Goal: Task Accomplishment & Management: Manage account settings

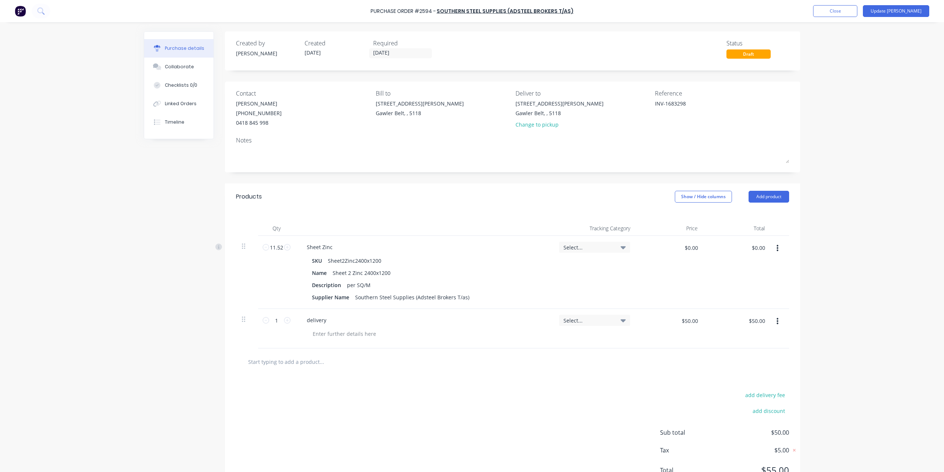
click at [661, 260] on div "$0.00 $0.00" at bounding box center [669, 272] width 67 height 73
type textarea "x"
click at [680, 244] on input "$0.00" at bounding box center [691, 247] width 22 height 12
paste input "41.6814"
type input "$41.6814"
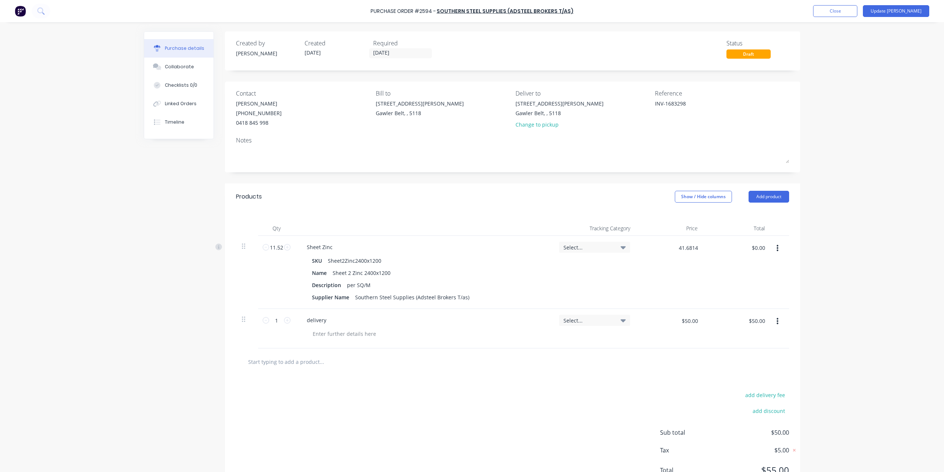
type input "$480.17"
click at [848, 251] on div "Purchase Order #2594 - Southern Steel Supplies (Adsteel Brokers T/as) Add produ…" at bounding box center [472, 236] width 944 height 472
click at [688, 104] on textarea "INV-1683298" at bounding box center [701, 108] width 92 height 17
click at [907, 9] on button "Update [PERSON_NAME]" at bounding box center [896, 11] width 66 height 12
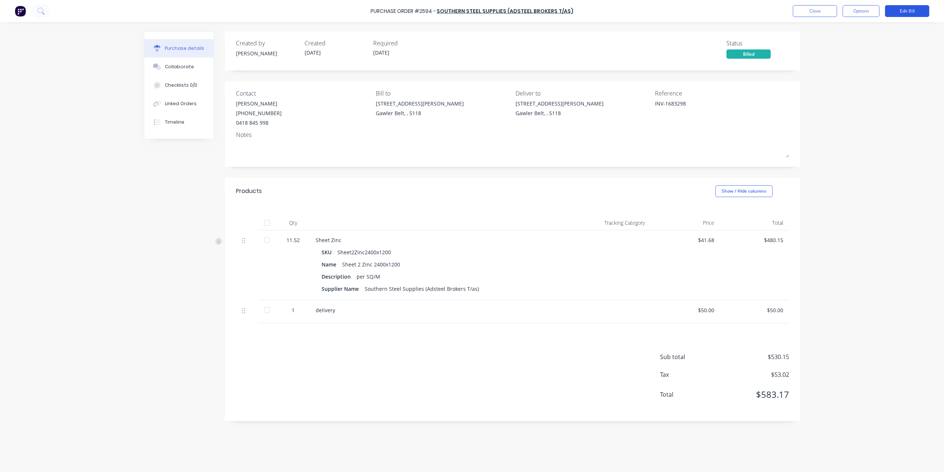
click at [907, 11] on button "Edit Bill" at bounding box center [907, 11] width 44 height 12
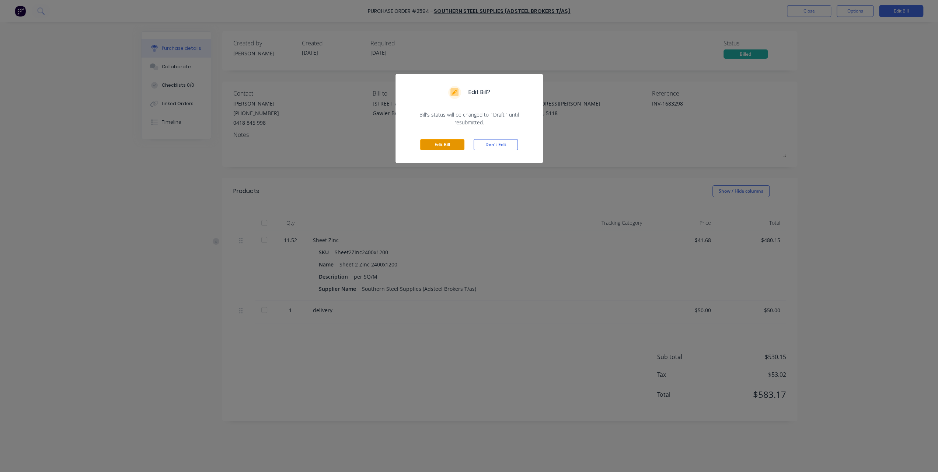
click at [435, 145] on button "Edit Bill" at bounding box center [442, 144] width 44 height 11
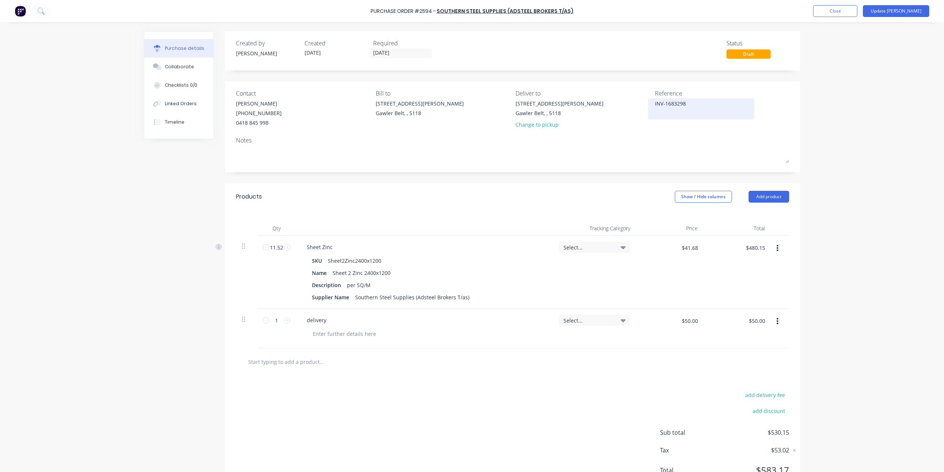
type textarea "x"
click at [685, 116] on div "INV-1683298" at bounding box center [701, 109] width 92 height 18
click at [701, 105] on textarea "INV-1683298" at bounding box center [701, 108] width 92 height 17
type textarea "INV-1683298 Backorder"
type textarea "x"
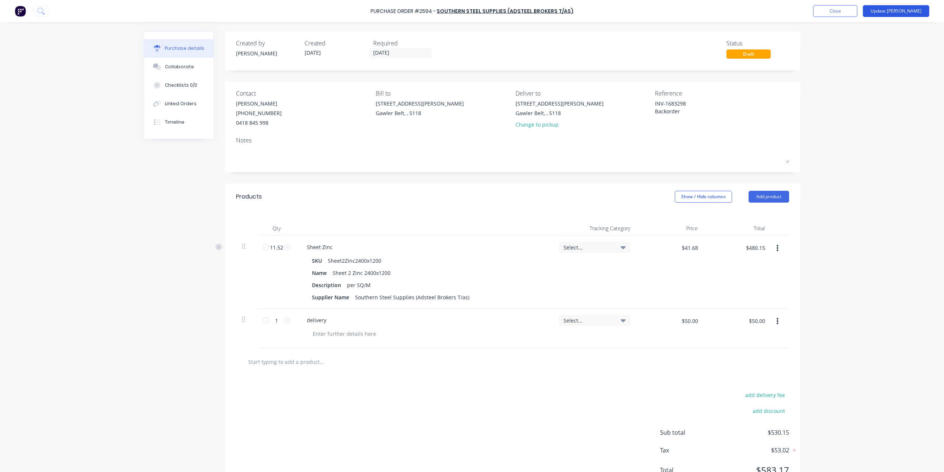
type textarea "INV-1683298 Backorder"
click at [906, 15] on button "Update [PERSON_NAME]" at bounding box center [896, 11] width 66 height 12
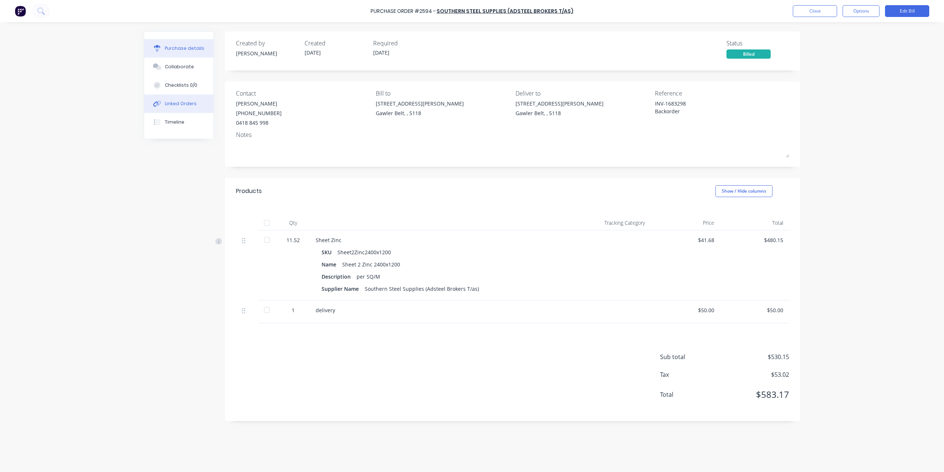
click at [183, 107] on button "Linked Orders" at bounding box center [178, 103] width 69 height 18
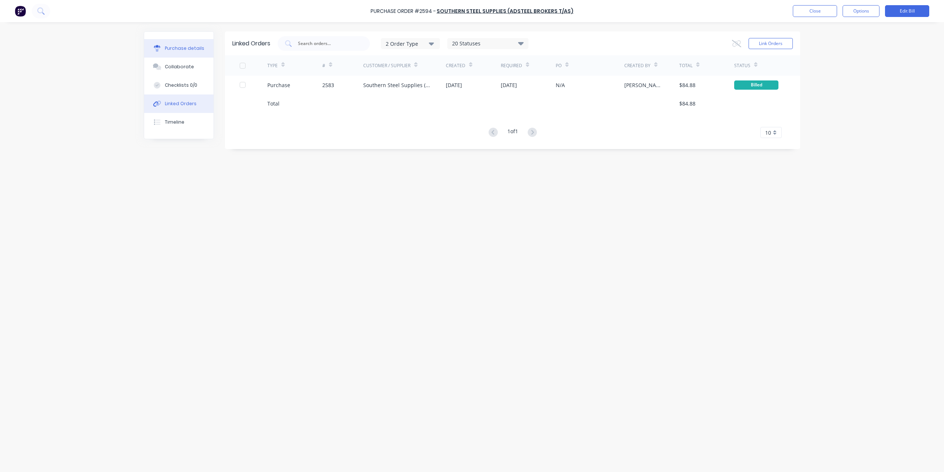
click at [188, 43] on button "Purchase details" at bounding box center [178, 48] width 69 height 18
type textarea "x"
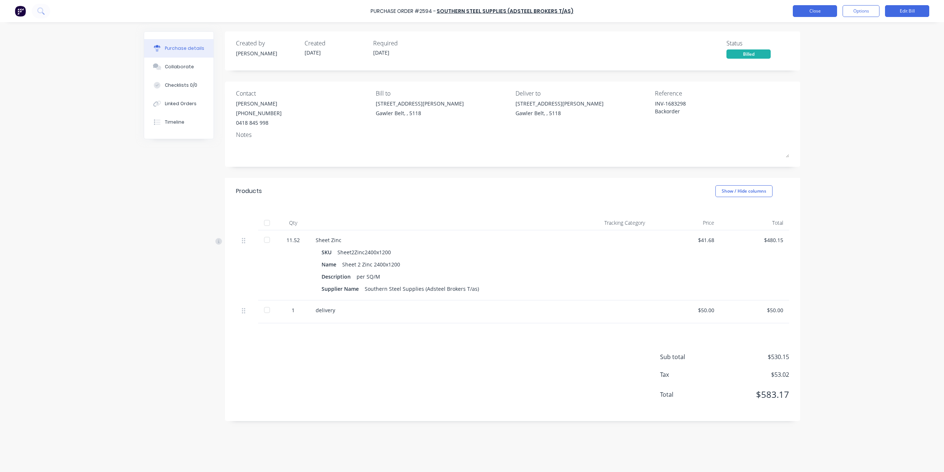
click at [823, 14] on button "Close" at bounding box center [815, 11] width 44 height 12
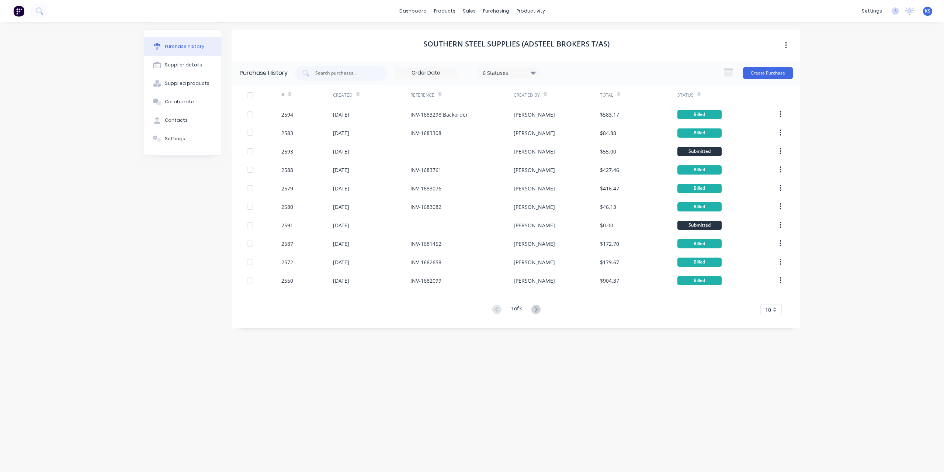
click at [110, 53] on div "dashboard products sales purchasing productivity dashboard products Product Cat…" at bounding box center [472, 236] width 944 height 472
drag, startPoint x: 525, startPoint y: 424, endPoint x: 518, endPoint y: 424, distance: 6.3
click at [525, 424] on div "Southern Steel Supplies (Adsteel Brokers T/as) Purchase History 6 Statuses 6 St…" at bounding box center [516, 242] width 568 height 427
click at [35, 10] on button at bounding box center [39, 11] width 18 height 15
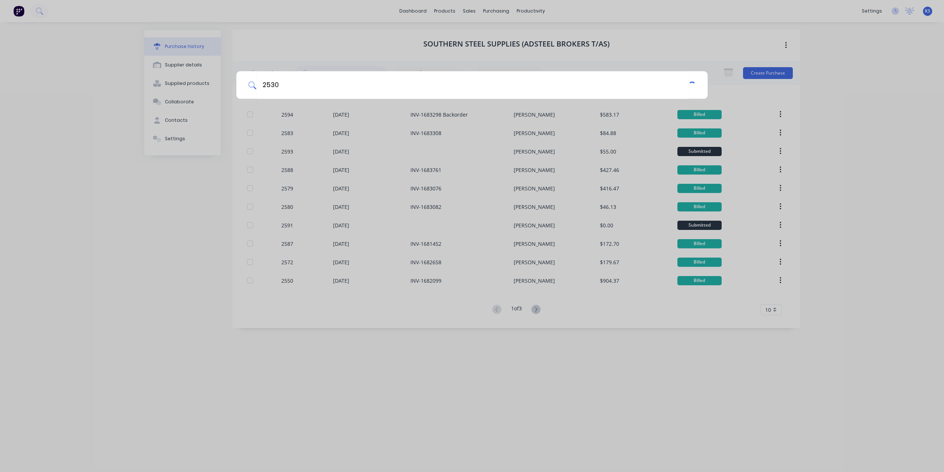
type input "2530"
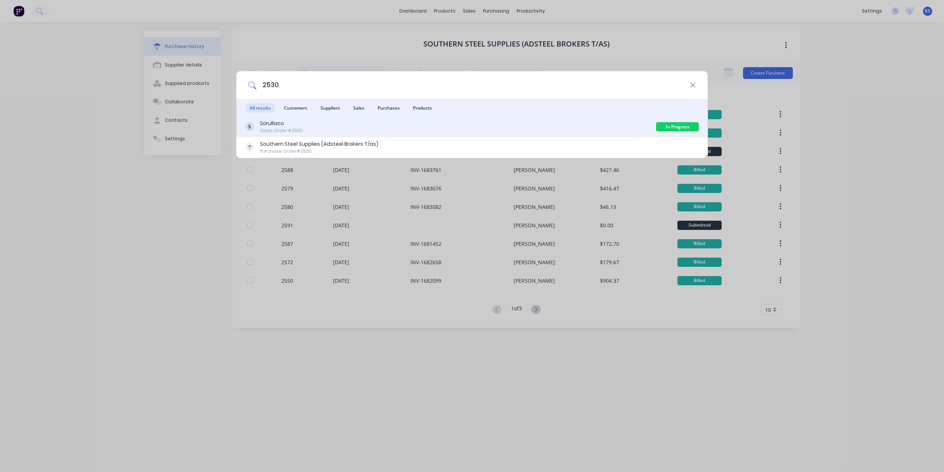
click at [267, 131] on div "Sales Order #2530" at bounding box center [281, 130] width 43 height 7
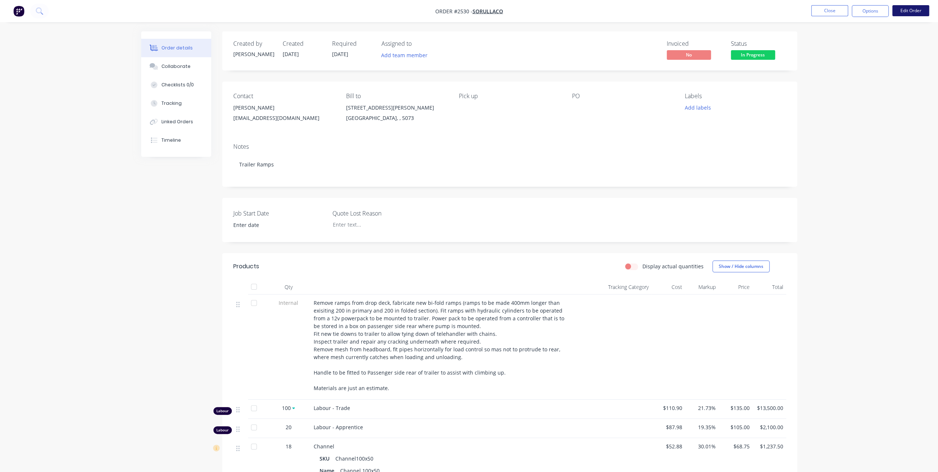
click at [911, 14] on button "Edit Order" at bounding box center [911, 10] width 37 height 11
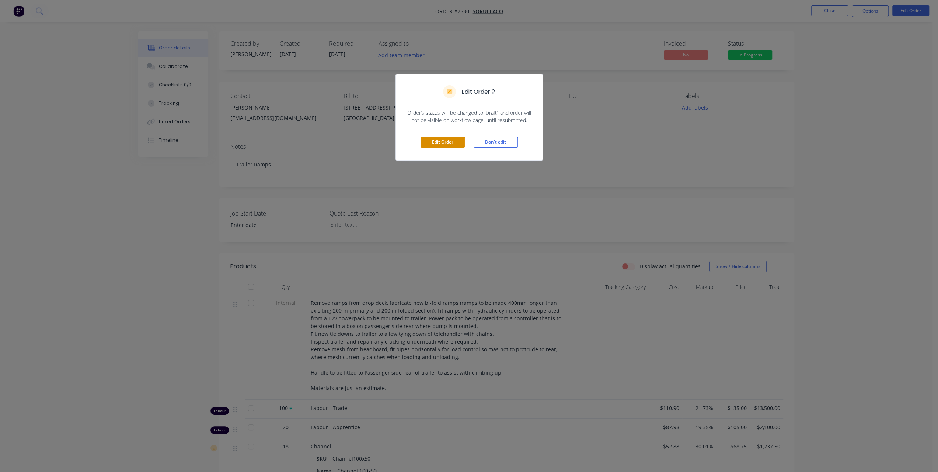
click at [448, 142] on button "Edit Order" at bounding box center [443, 141] width 44 height 11
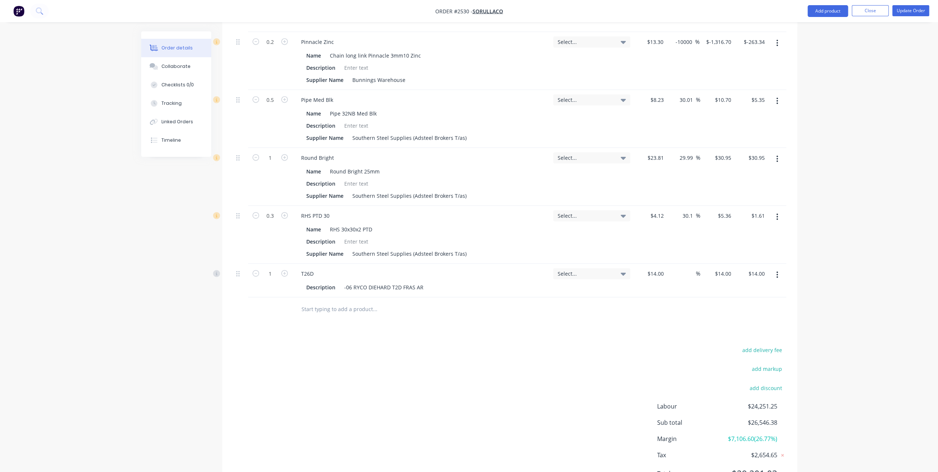
scroll to position [1821, 0]
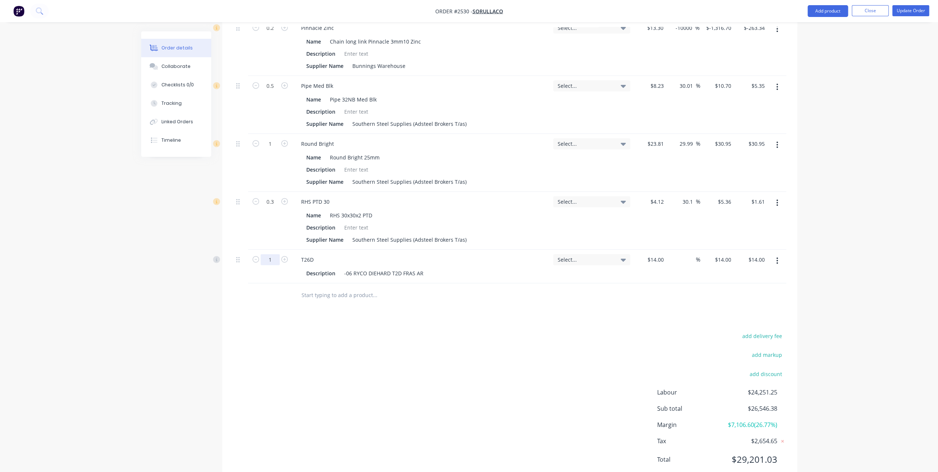
type input "7"
type input "$98.00"
click at [902, 11] on button "Update Order" at bounding box center [911, 10] width 37 height 11
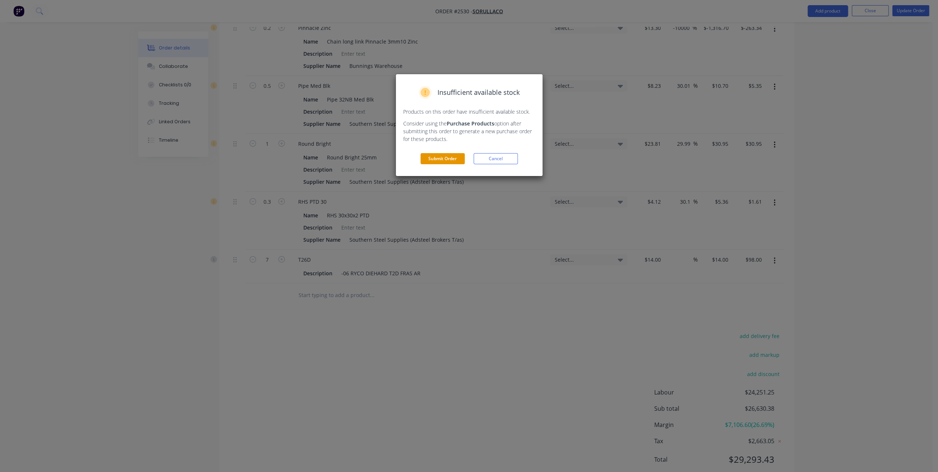
click at [458, 159] on button "Submit Order" at bounding box center [443, 158] width 44 height 11
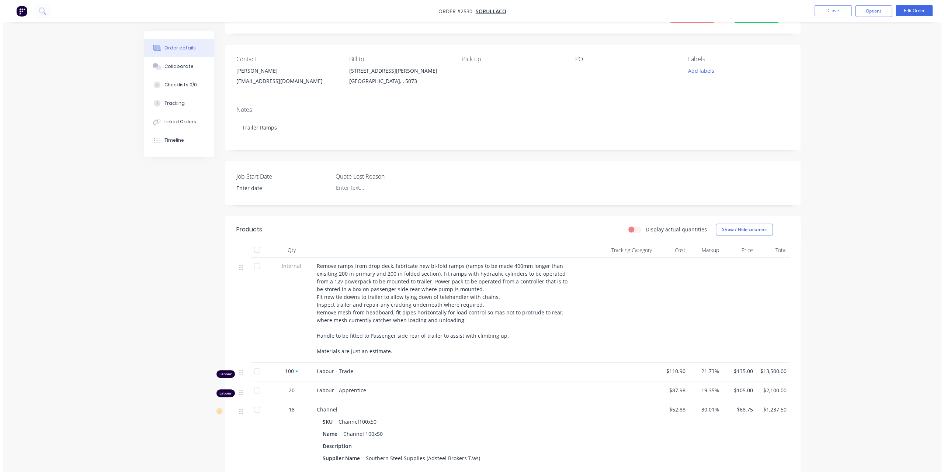
scroll to position [0, 0]
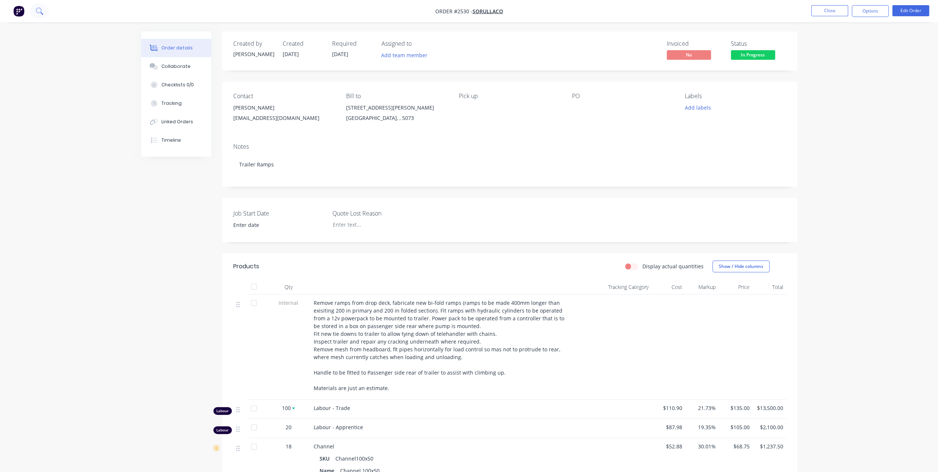
click at [37, 10] on icon at bounding box center [39, 10] width 7 height 7
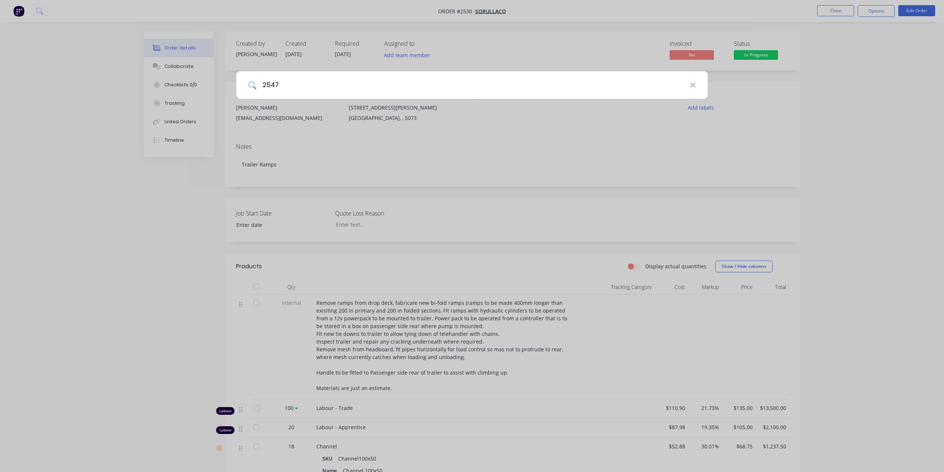
type input "2547"
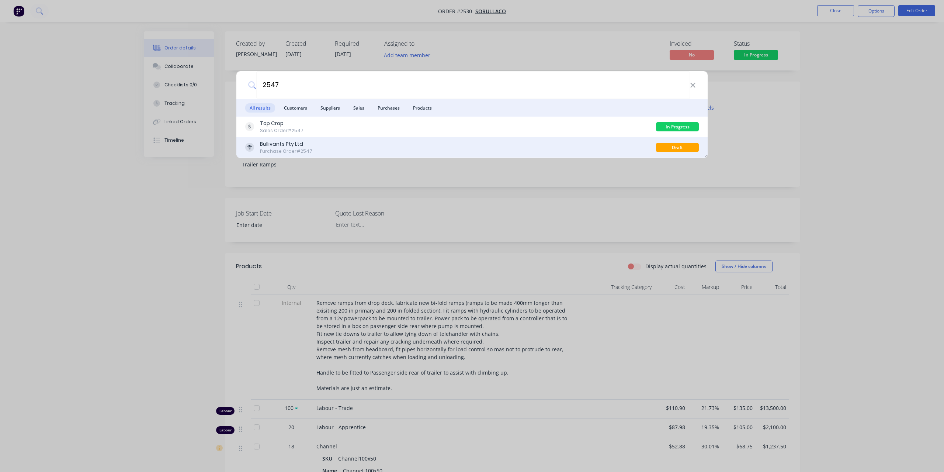
click at [295, 146] on div "Bullivants Pty Ltd" at bounding box center [286, 144] width 52 height 8
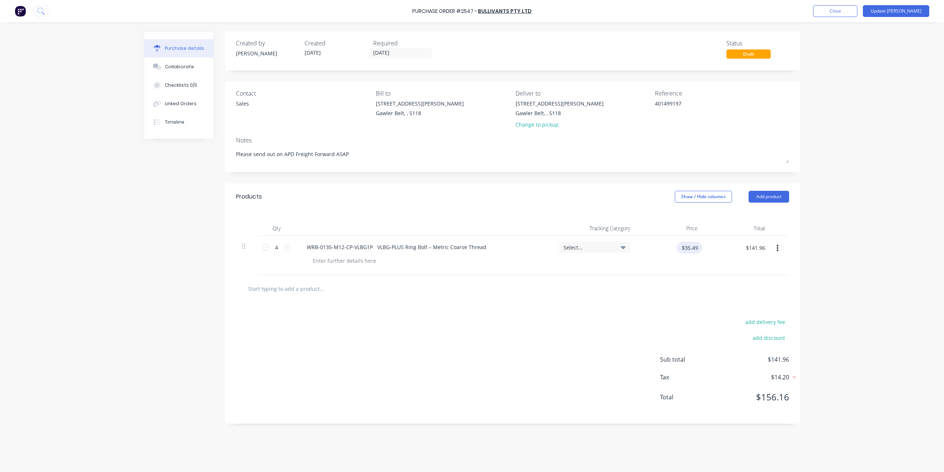
type textarea "x"
click at [683, 249] on input "$35.49" at bounding box center [689, 247] width 25 height 12
type input "406"
type textarea "x"
type input "$406.00"
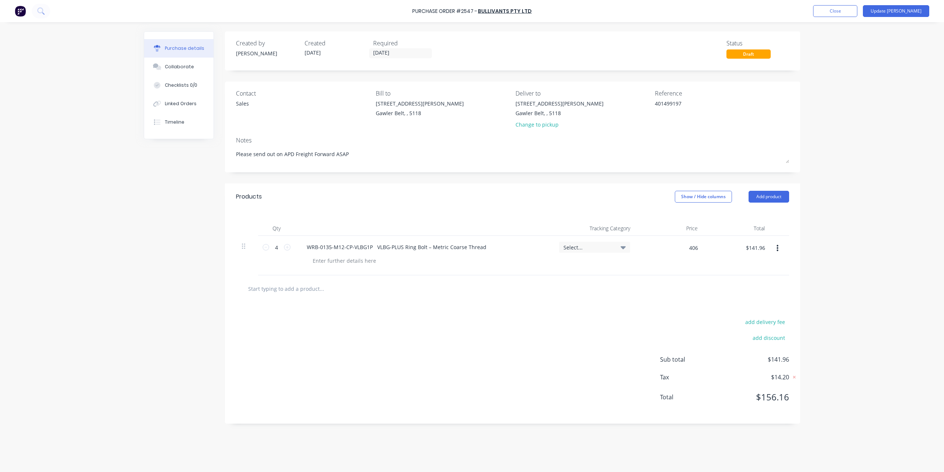
type input "$1,624.00"
click at [854, 236] on div "Purchase Order #2547 - Bullivants Pty Ltd Add product Close Update Bill Purchas…" at bounding box center [472, 236] width 944 height 472
click at [909, 12] on button "Update [PERSON_NAME]" at bounding box center [896, 11] width 66 height 12
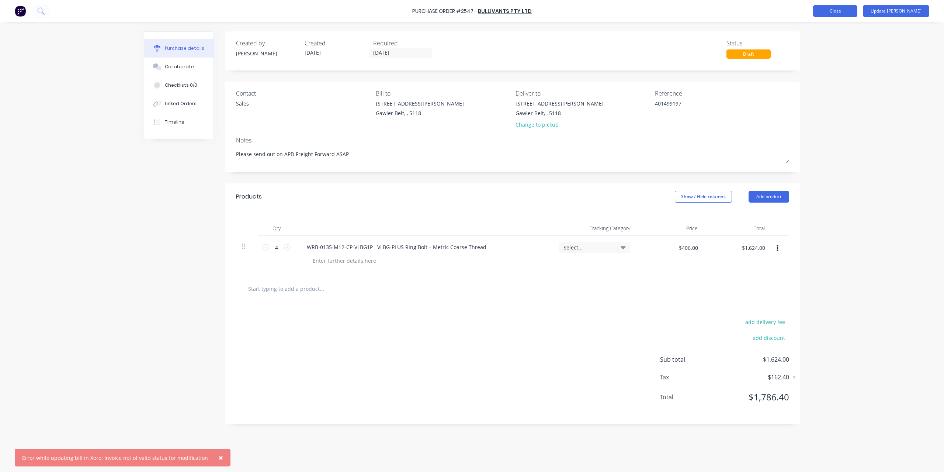
click at [857, 15] on button "Close" at bounding box center [835, 11] width 44 height 12
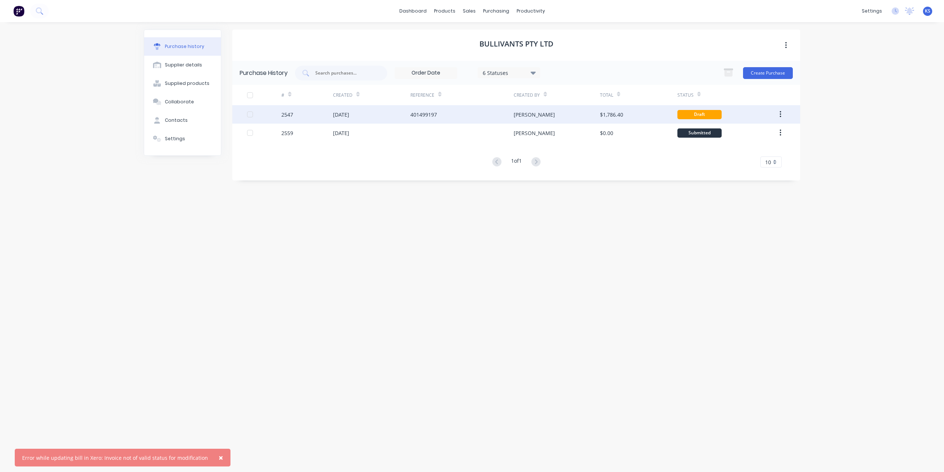
click at [277, 117] on div at bounding box center [264, 114] width 34 height 18
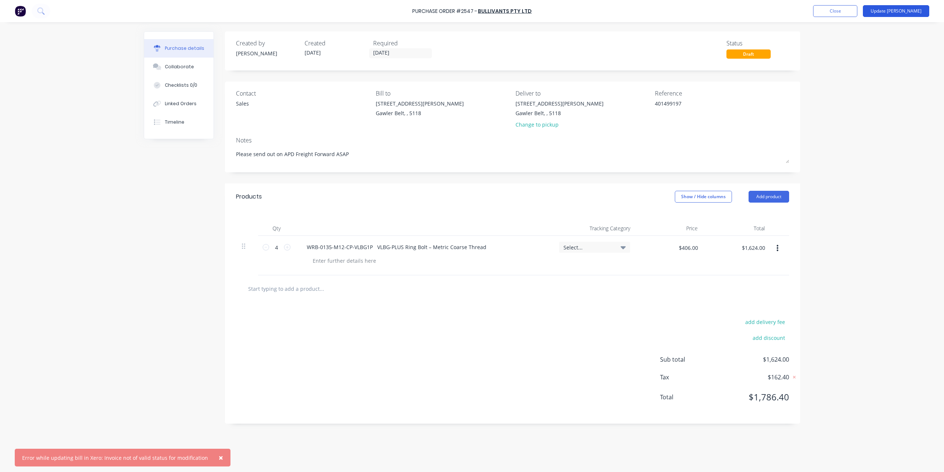
click at [903, 7] on button "Update [PERSON_NAME]" at bounding box center [896, 11] width 66 height 12
click at [910, 12] on button "Update [PERSON_NAME]" at bounding box center [896, 11] width 66 height 12
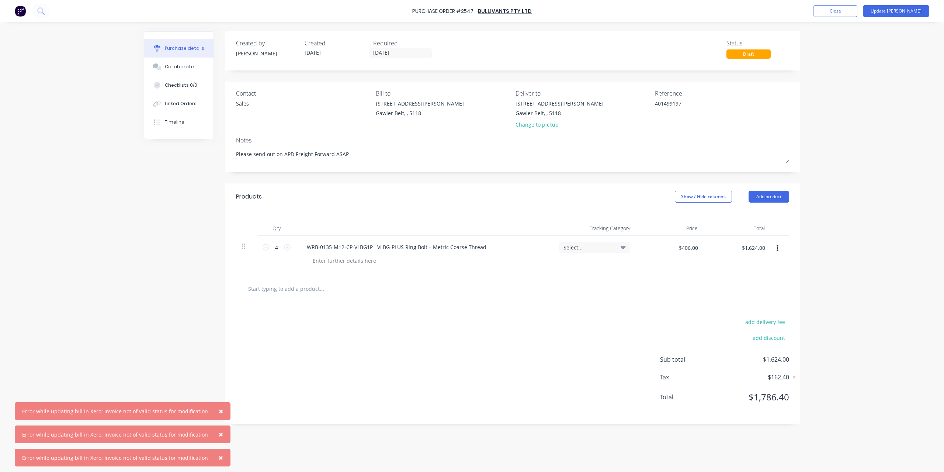
click at [219, 411] on span "×" at bounding box center [221, 411] width 4 height 10
click at [219, 434] on span "×" at bounding box center [221, 434] width 4 height 10
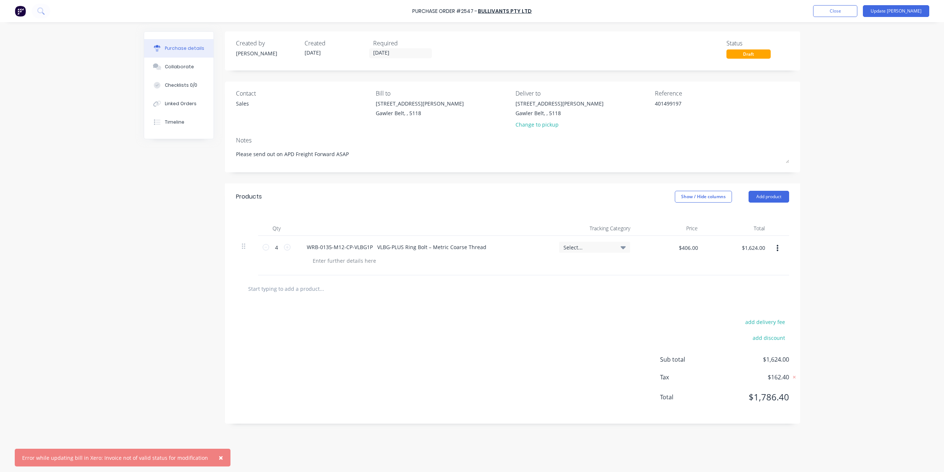
click at [219, 458] on span "×" at bounding box center [221, 457] width 4 height 10
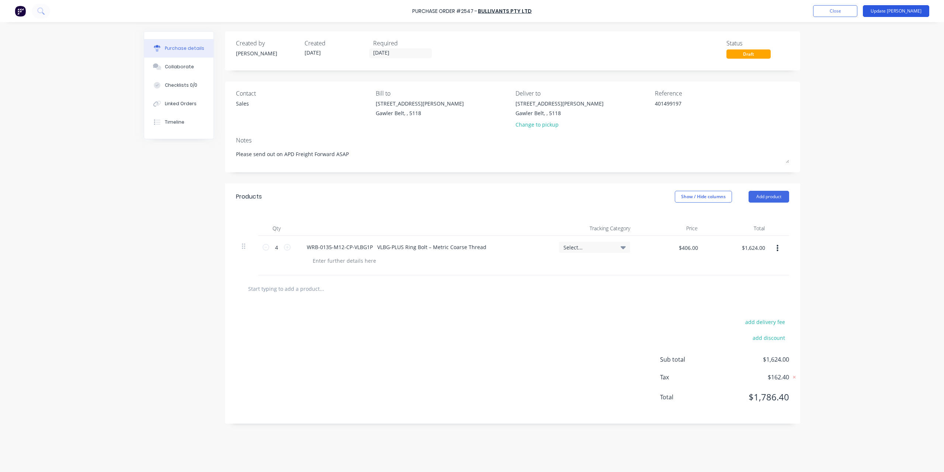
click at [915, 14] on button "Update [PERSON_NAME]" at bounding box center [896, 11] width 66 height 12
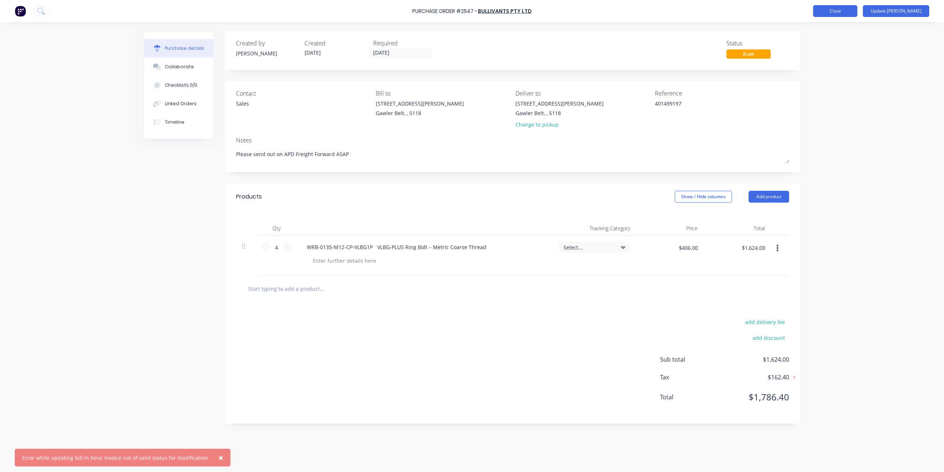
click at [857, 10] on button "Close" at bounding box center [835, 11] width 44 height 12
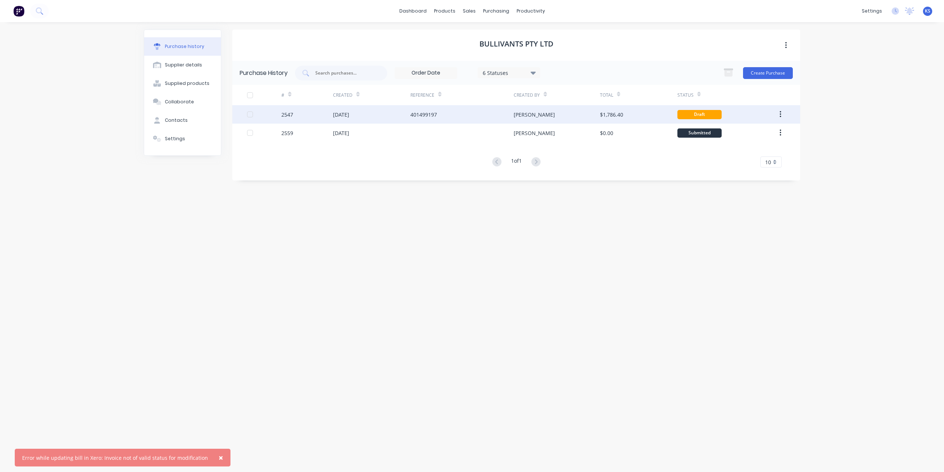
click at [344, 111] on div "[DATE]" at bounding box center [341, 115] width 16 height 8
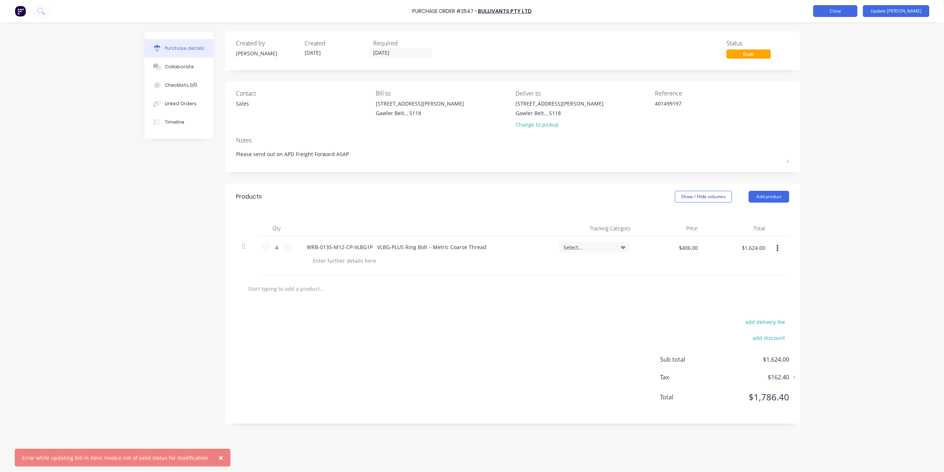
click at [857, 14] on button "Close" at bounding box center [835, 11] width 44 height 12
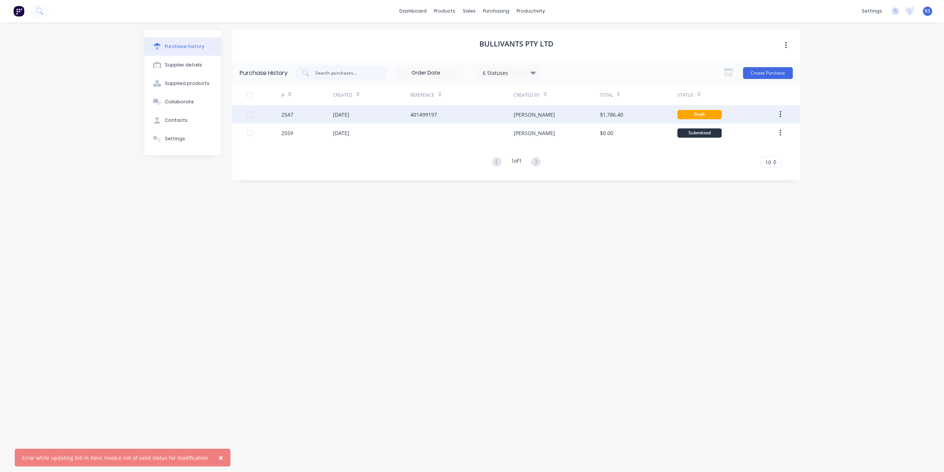
click at [562, 121] on div "[PERSON_NAME]" at bounding box center [557, 114] width 86 height 18
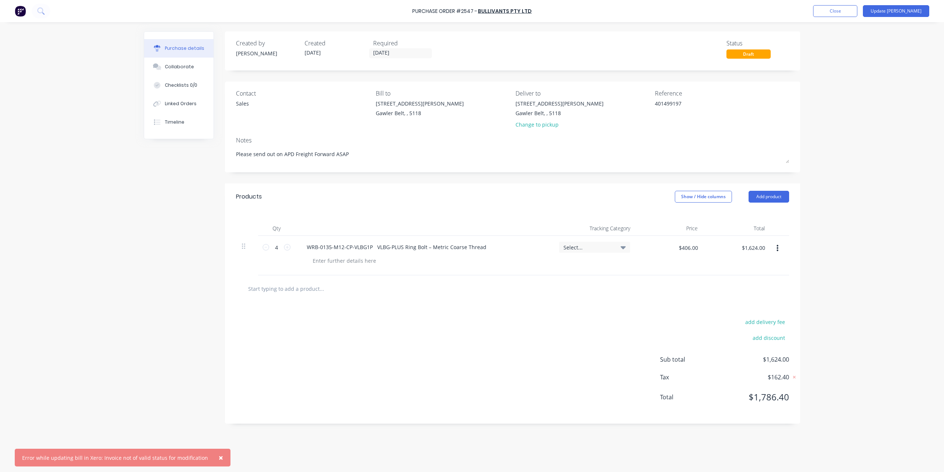
click at [738, 56] on div "Draft" at bounding box center [748, 53] width 44 height 9
click at [857, 10] on button "Close" at bounding box center [835, 11] width 44 height 12
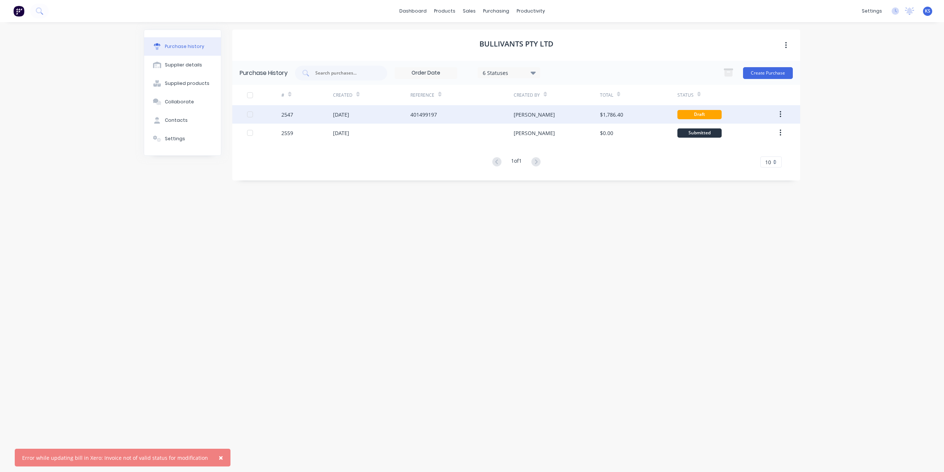
click at [705, 115] on div "Draft" at bounding box center [699, 114] width 44 height 9
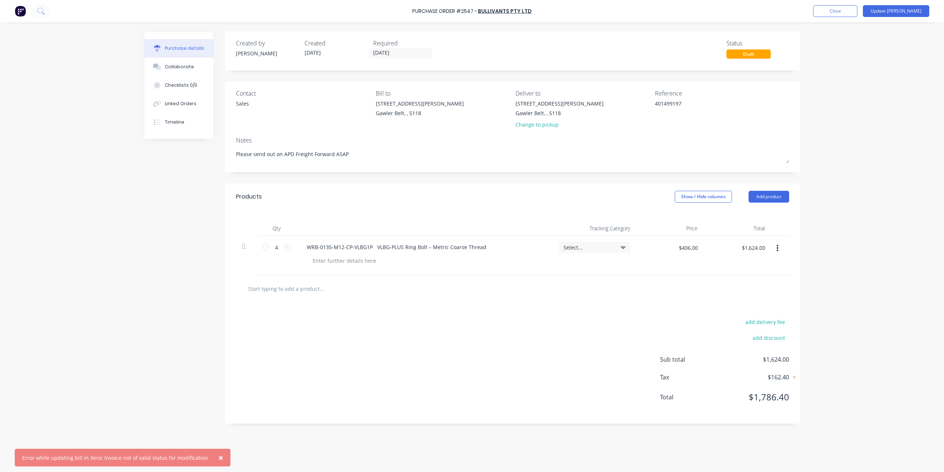
click at [219, 459] on span "×" at bounding box center [221, 457] width 4 height 10
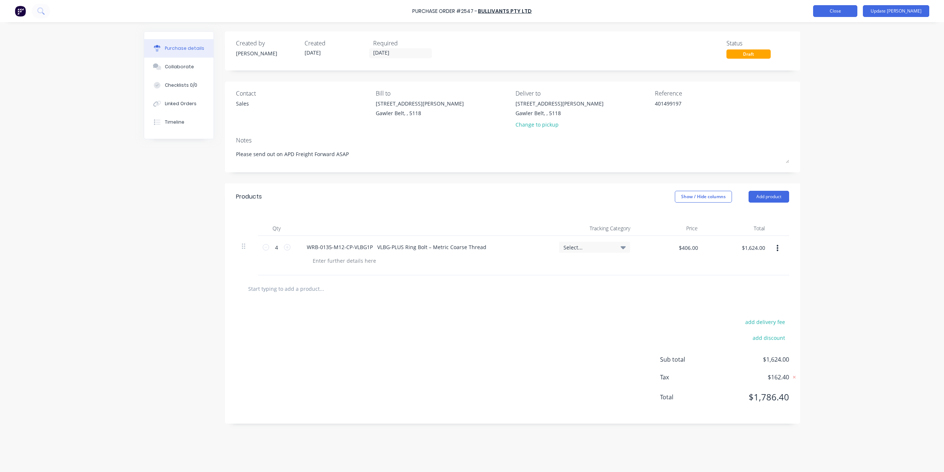
click at [856, 8] on button "Close" at bounding box center [835, 11] width 44 height 12
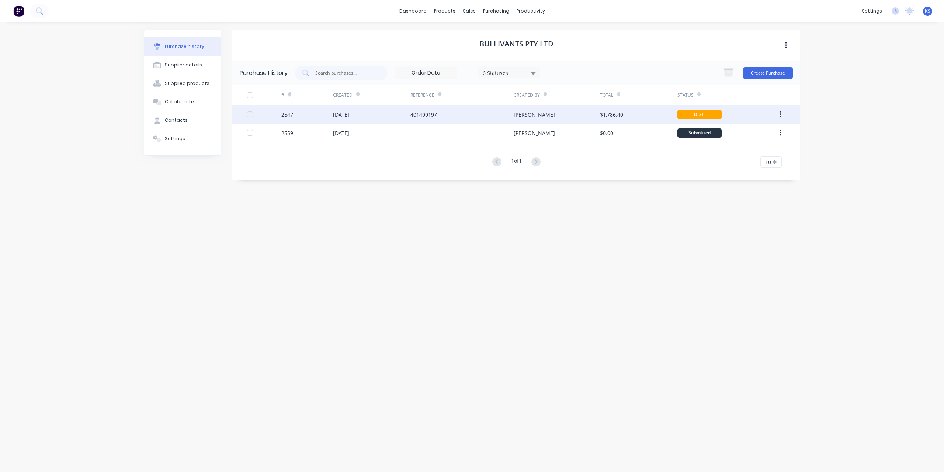
click at [780, 115] on icon "button" at bounding box center [779, 114] width 1 height 7
click at [347, 115] on div "[DATE]" at bounding box center [341, 115] width 16 height 8
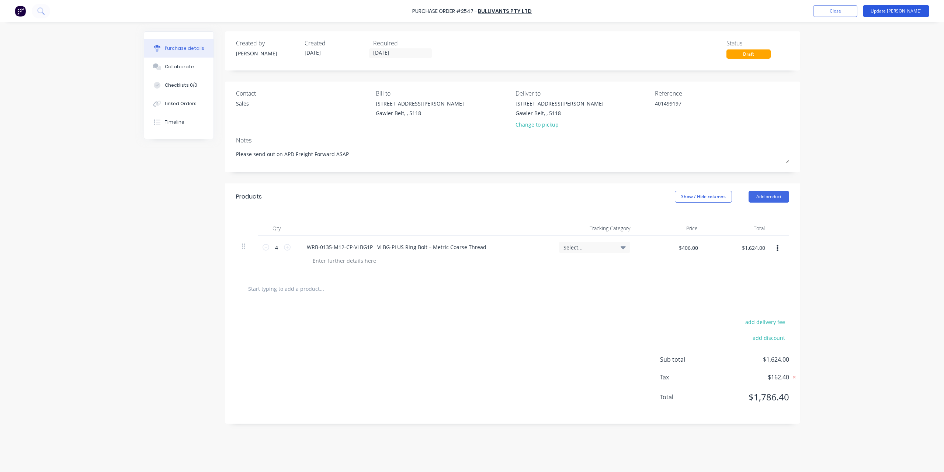
click at [906, 11] on button "Update [PERSON_NAME]" at bounding box center [896, 11] width 66 height 12
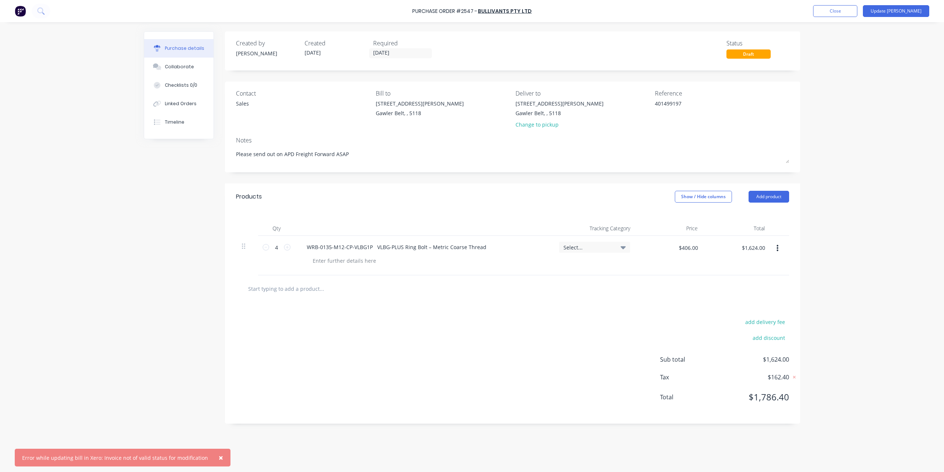
click at [219, 453] on span "×" at bounding box center [221, 457] width 4 height 10
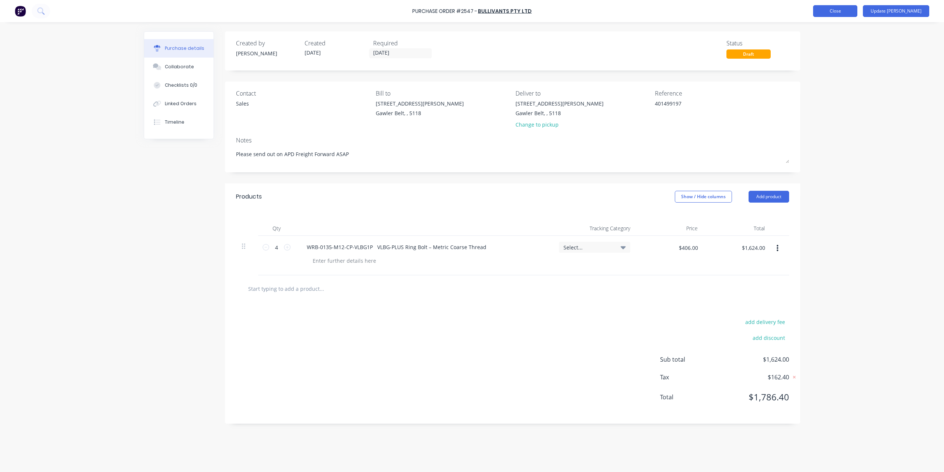
click at [857, 13] on button "Close" at bounding box center [835, 11] width 44 height 12
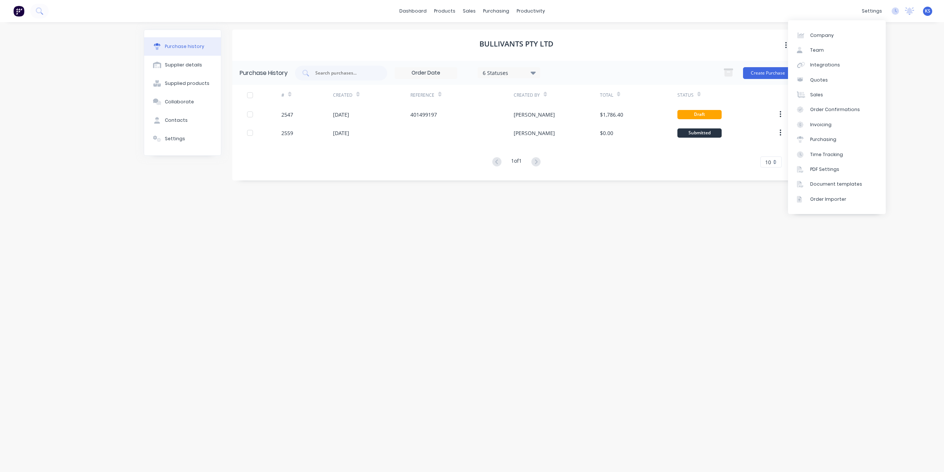
click at [512, 314] on div "Bullivants Pty Ltd Purchase History 6 Statuses 6 Statuses Create Purchase # Cre…" at bounding box center [516, 242] width 568 height 427
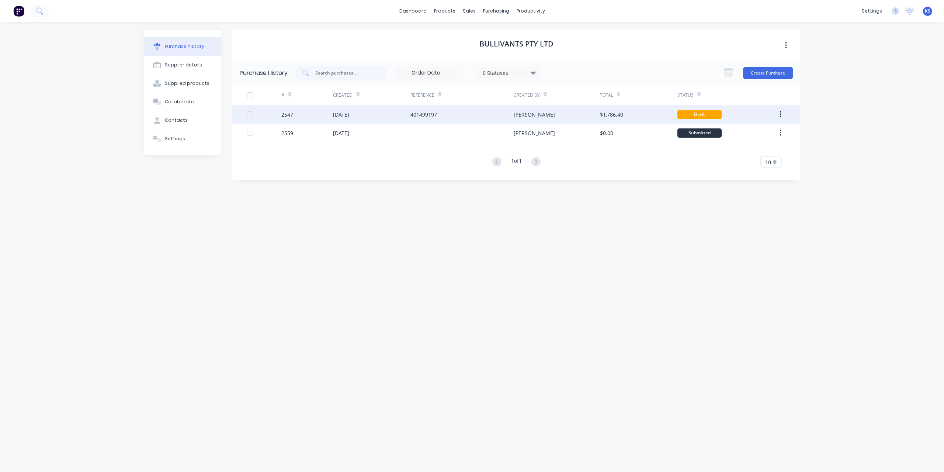
click at [700, 113] on div "Draft" at bounding box center [699, 114] width 44 height 9
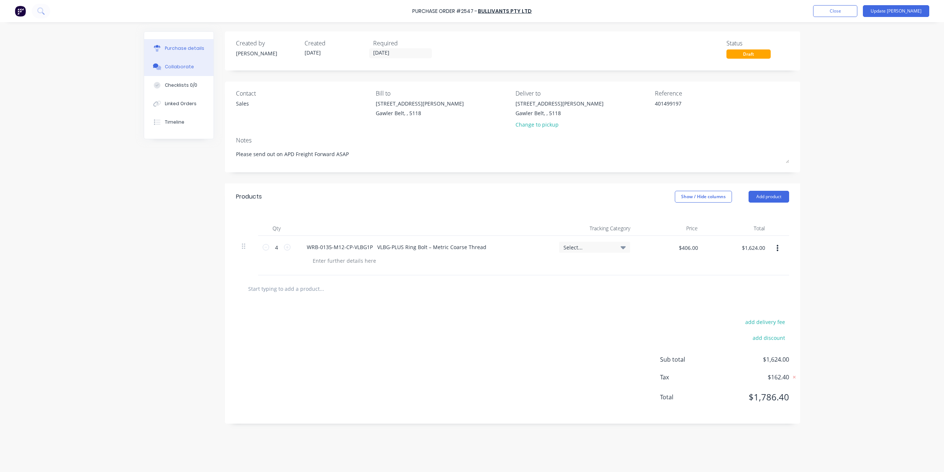
click at [187, 69] on div "Collaborate" at bounding box center [179, 66] width 29 height 7
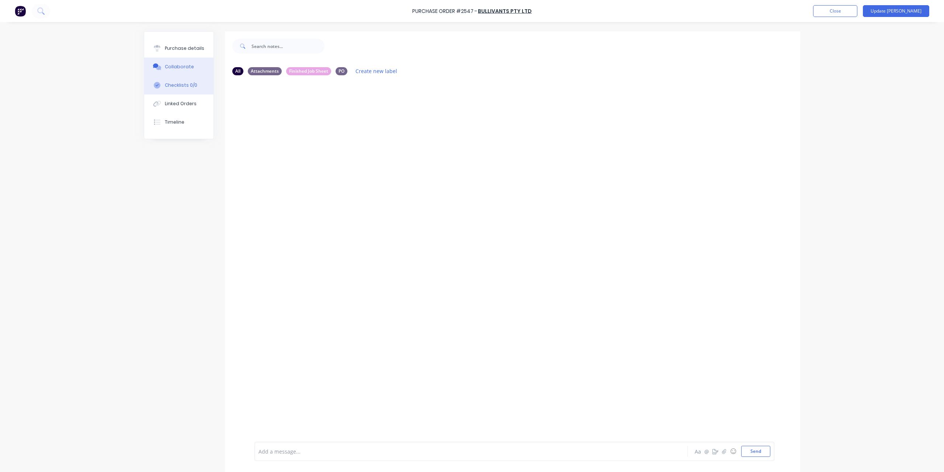
click at [187, 84] on div "Checklists 0/0" at bounding box center [181, 85] width 32 height 7
type textarea "x"
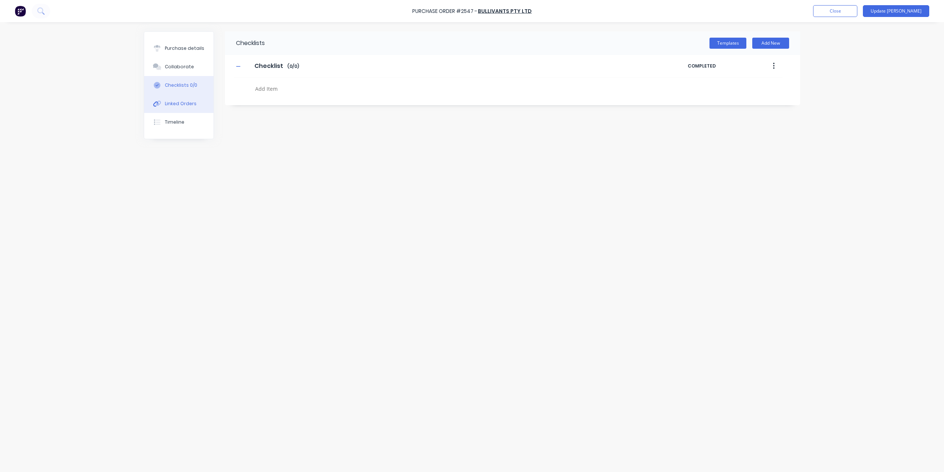
click at [177, 103] on div "Linked Orders" at bounding box center [181, 103] width 32 height 7
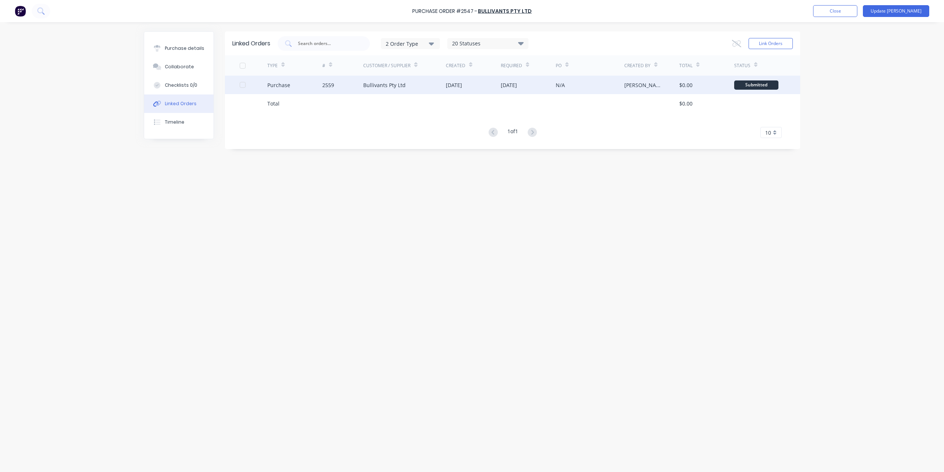
click at [517, 87] on div "[DATE]" at bounding box center [509, 85] width 16 height 8
click at [513, 82] on div "[DATE]" at bounding box center [509, 85] width 16 height 8
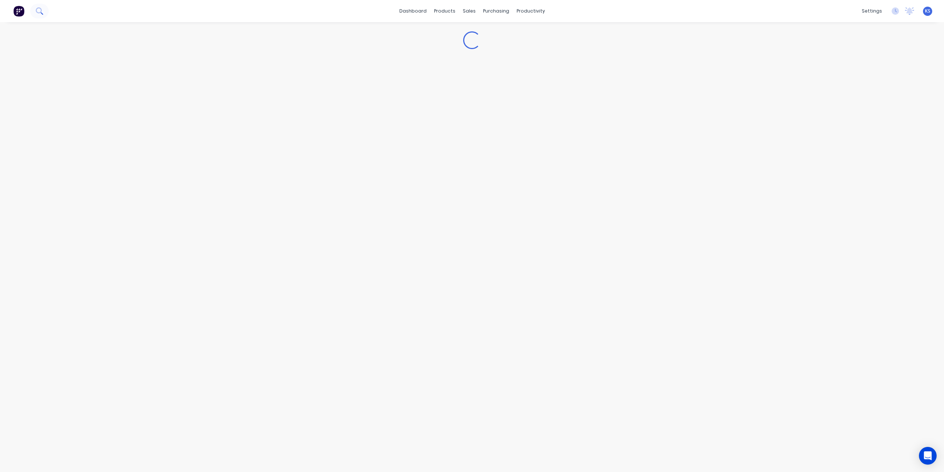
click at [41, 14] on button at bounding box center [39, 11] width 18 height 15
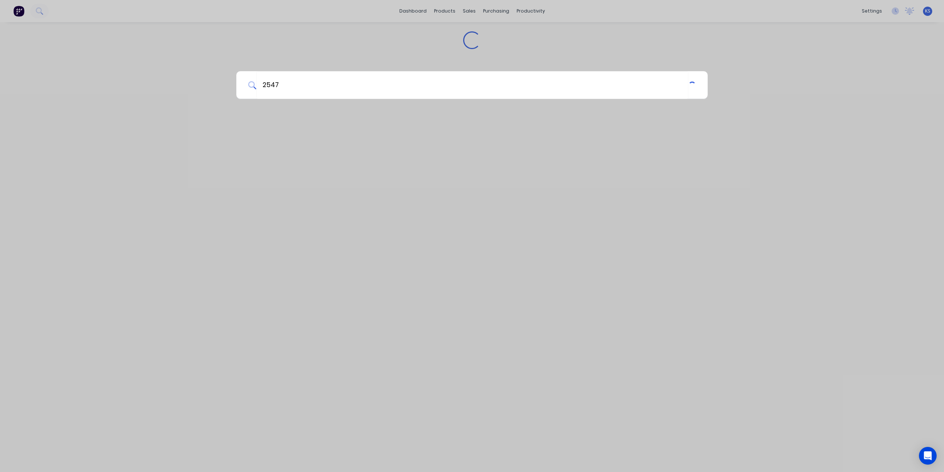
type input "2547"
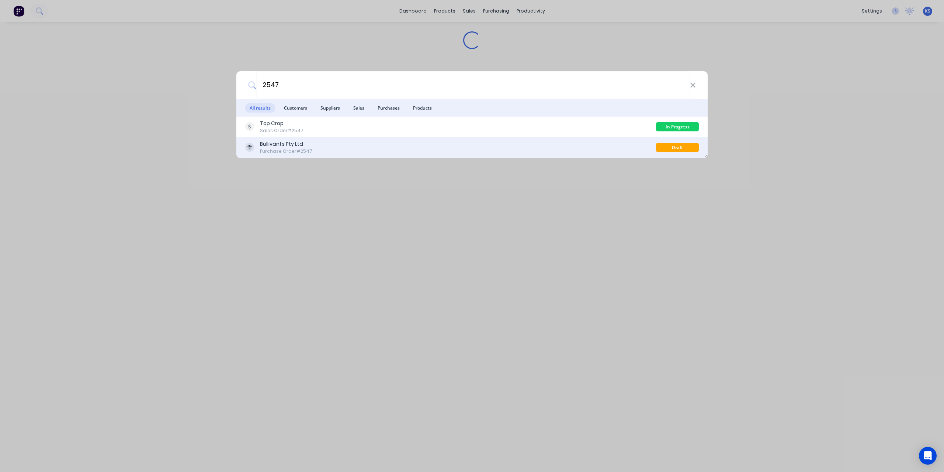
click at [293, 148] on div "Purchase Order #2547" at bounding box center [286, 151] width 52 height 7
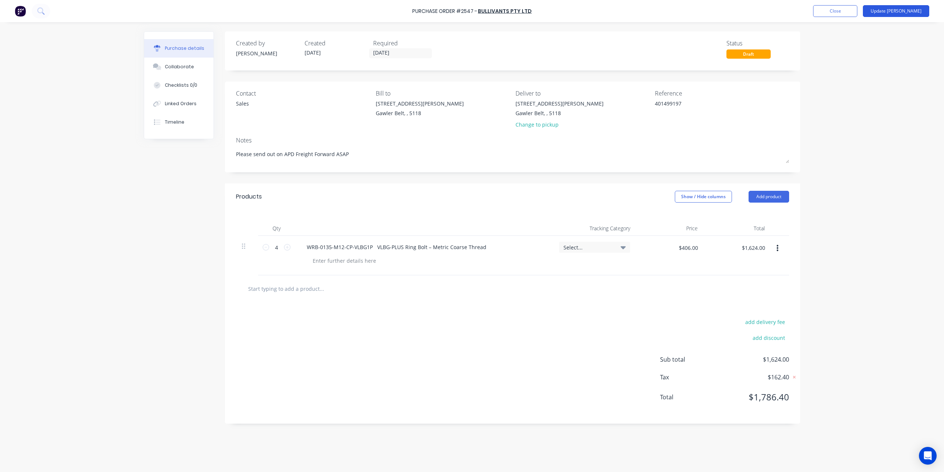
click at [900, 11] on button "Update [PERSON_NAME]" at bounding box center [896, 11] width 66 height 12
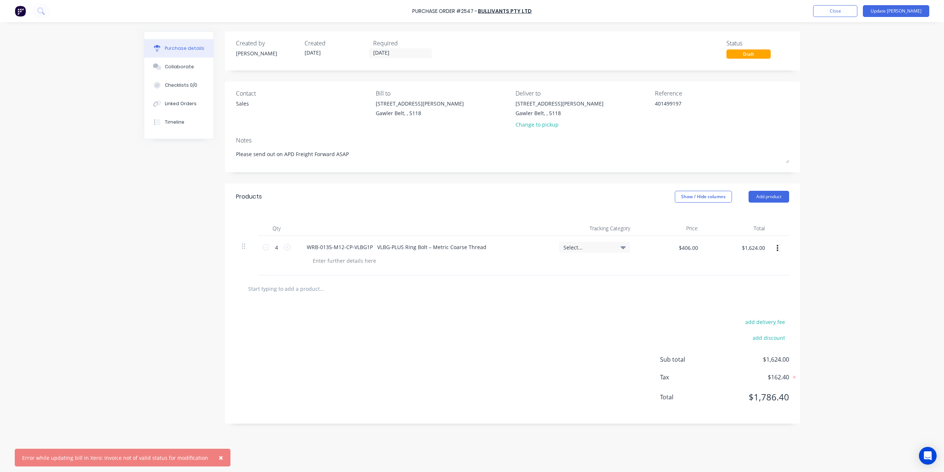
drag, startPoint x: 692, startPoint y: 106, endPoint x: 641, endPoint y: 111, distance: 51.5
click at [641, 111] on div "Contact Sales Bill to 73 Thiele Hwy Gawler Belt, , 5118 Deliver to 73 Thiele Hw…" at bounding box center [512, 110] width 553 height 43
click at [681, 102] on textarea "401499197" at bounding box center [701, 108] width 92 height 17
type textarea "x"
drag, startPoint x: 681, startPoint y: 103, endPoint x: 618, endPoint y: 104, distance: 63.4
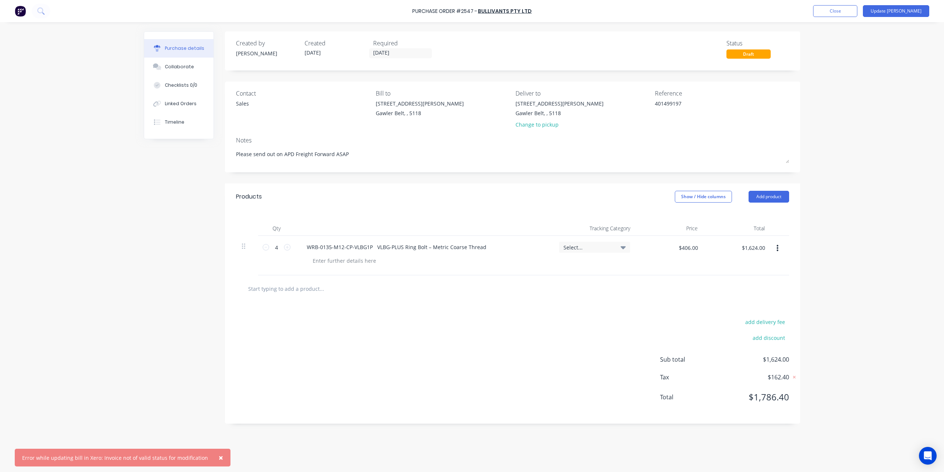
click at [618, 104] on div "Contact Sales Bill to 73 Thiele Hwy Gawler Belt, , 5118 Deliver to 73 Thiele Hw…" at bounding box center [512, 110] width 553 height 43
type textarea "401502016"
type textarea "x"
type textarea "401502016"
click at [910, 10] on button "Update [PERSON_NAME]" at bounding box center [896, 11] width 66 height 12
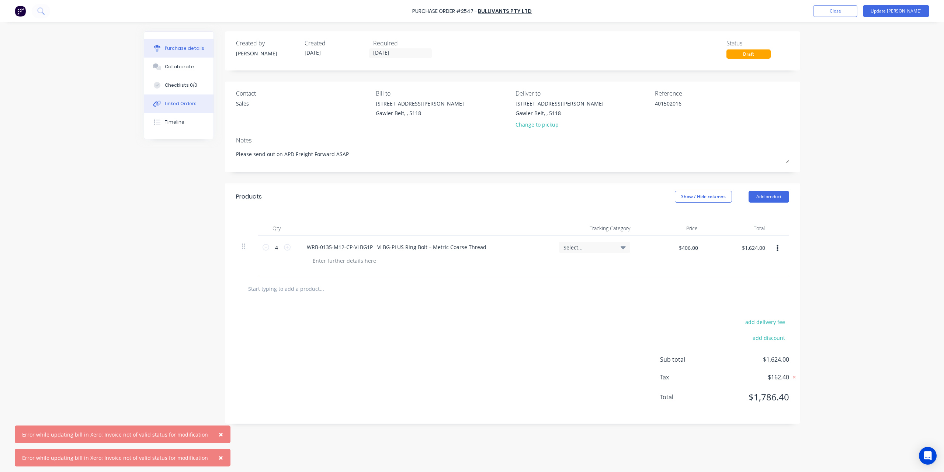
click at [189, 103] on div "Linked Orders" at bounding box center [181, 103] width 32 height 7
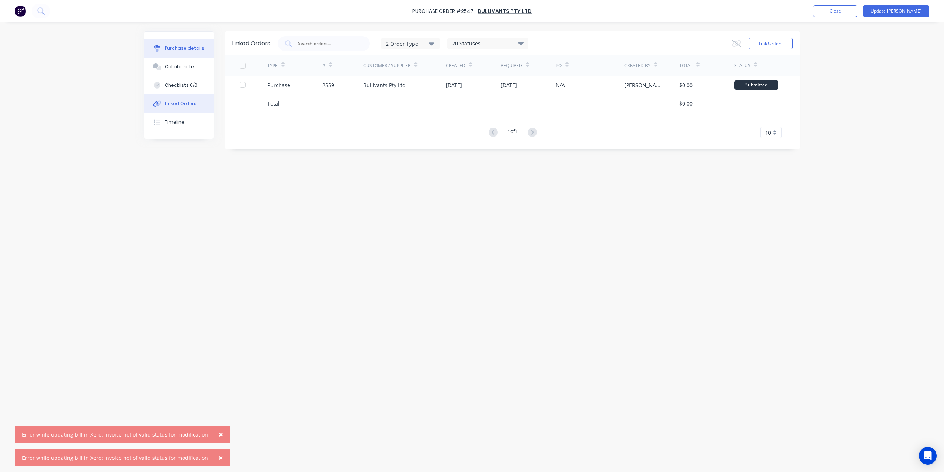
click at [173, 56] on button "Purchase details" at bounding box center [178, 48] width 69 height 18
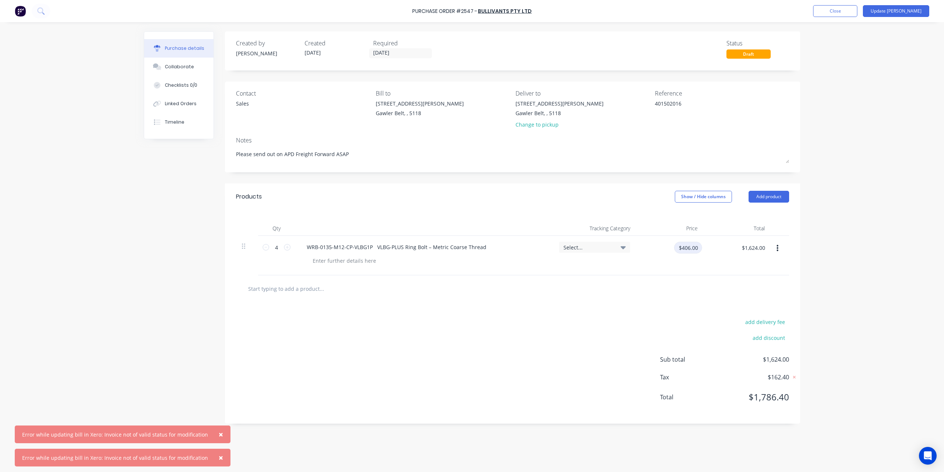
click at [681, 248] on input "$406.00" at bounding box center [688, 247] width 28 height 12
click at [191, 66] on button "Collaborate" at bounding box center [178, 67] width 69 height 18
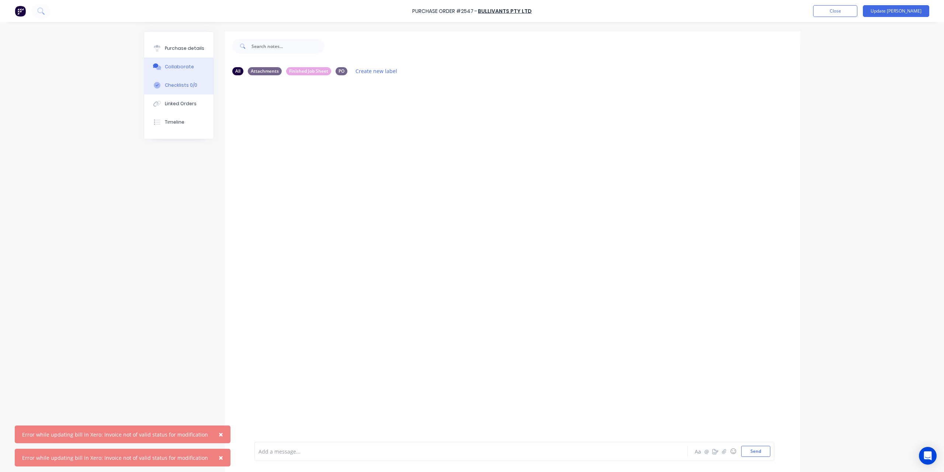
click at [181, 85] on div "Checklists 0/0" at bounding box center [181, 85] width 32 height 7
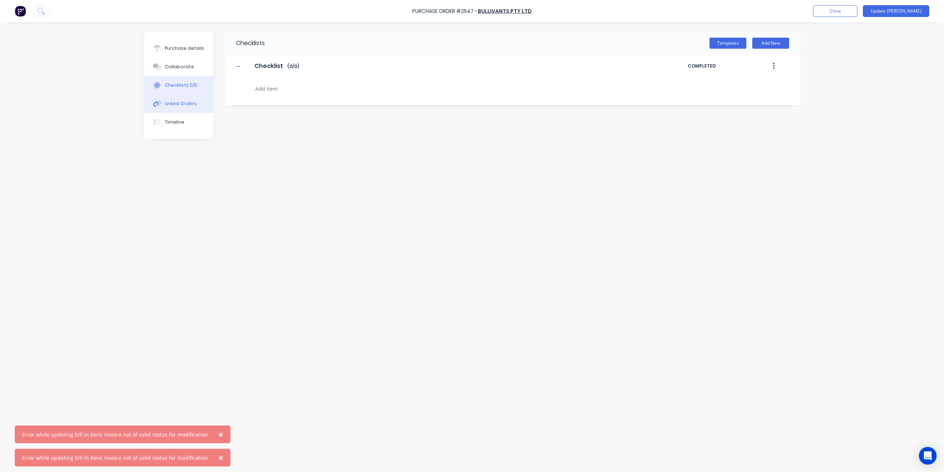
click at [178, 97] on button "Linked Orders" at bounding box center [178, 103] width 69 height 18
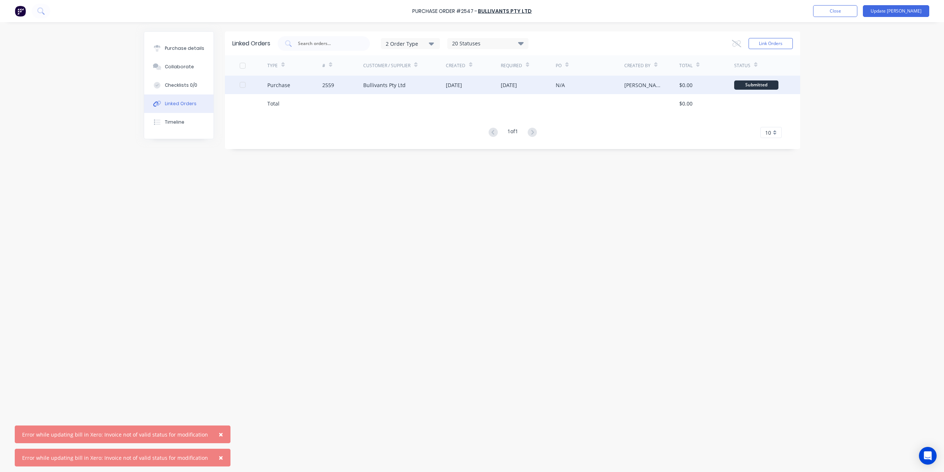
click at [383, 85] on div "Bullivants Pty Ltd" at bounding box center [384, 85] width 42 height 8
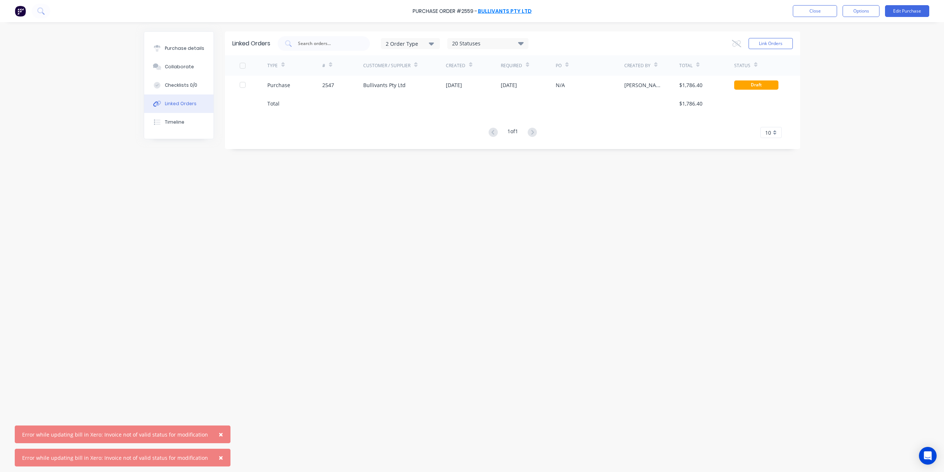
click at [504, 10] on link "Bullivants Pty Ltd" at bounding box center [505, 10] width 54 height 7
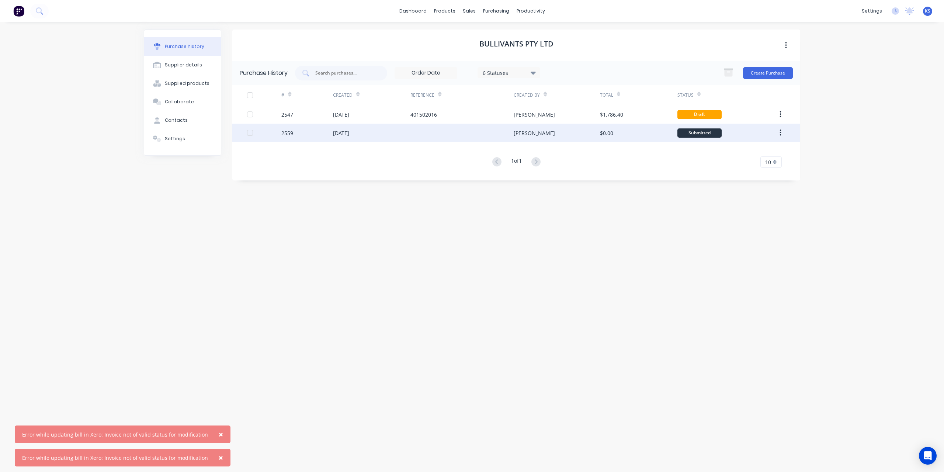
click at [431, 128] on div at bounding box center [461, 133] width 103 height 18
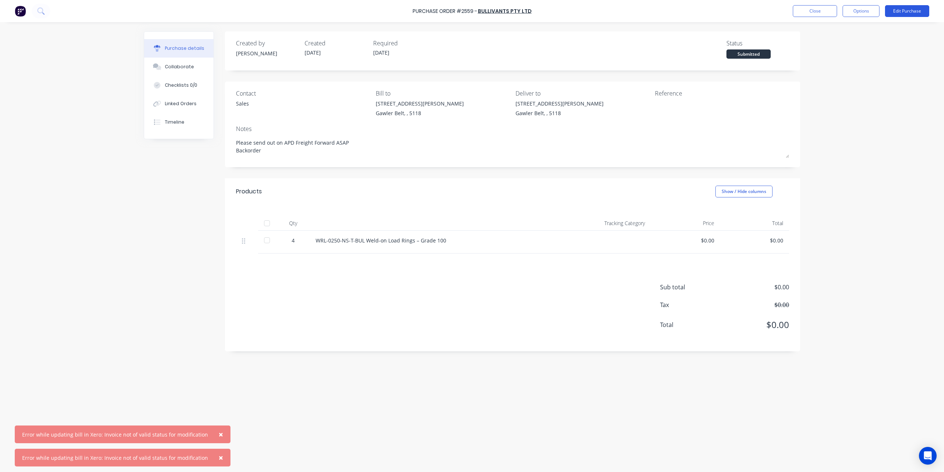
click at [893, 13] on button "Edit Purchase" at bounding box center [907, 11] width 44 height 12
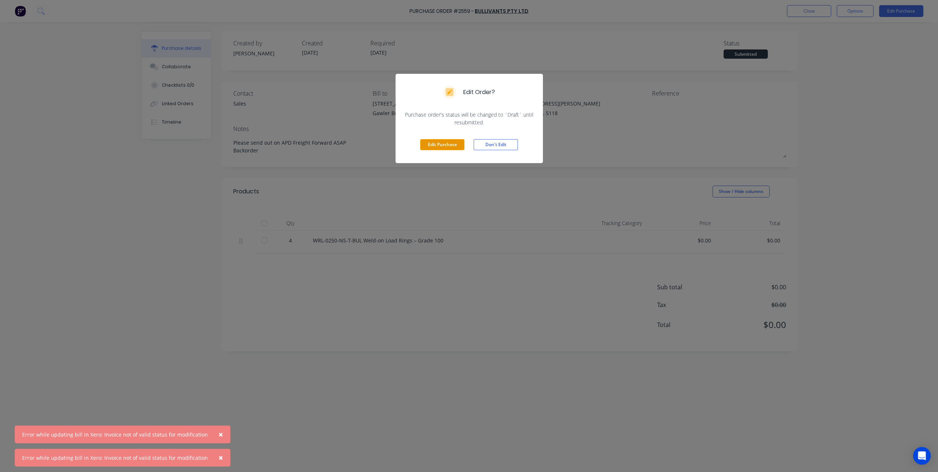
click at [448, 146] on button "Edit Purchase" at bounding box center [442, 144] width 44 height 11
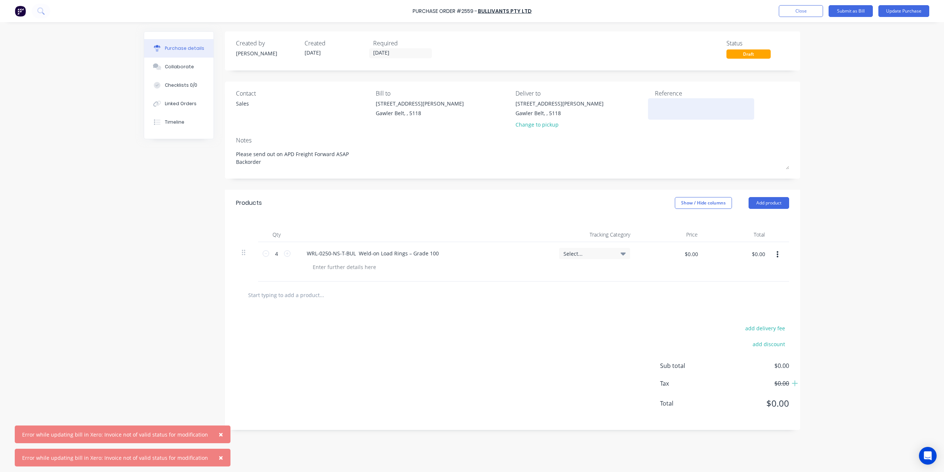
click at [661, 101] on textarea at bounding box center [701, 108] width 92 height 17
click at [654, 120] on div "Contact Sales Bill to 73 Thiele Hwy Gawler Belt, , 5118 Deliver to 73 Thiele Hw…" at bounding box center [512, 110] width 553 height 43
click at [895, 12] on button "Update Purchase" at bounding box center [903, 11] width 51 height 12
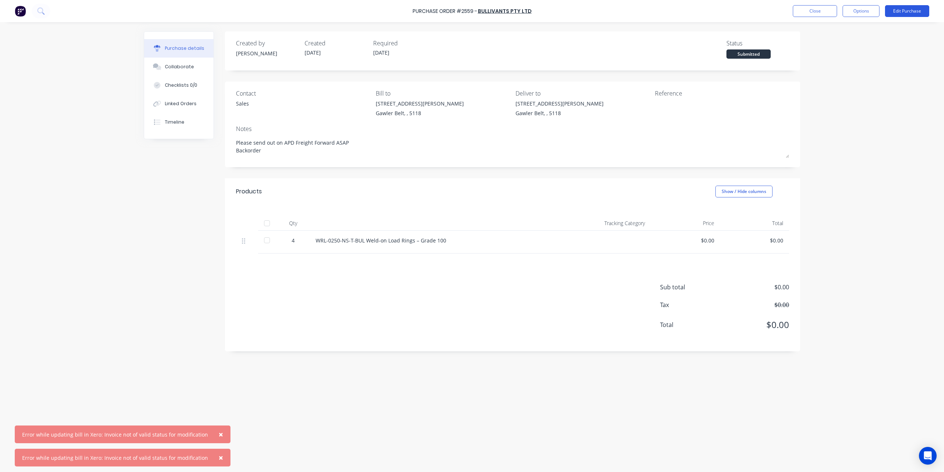
click at [895, 12] on button "Edit Purchase" at bounding box center [907, 11] width 44 height 12
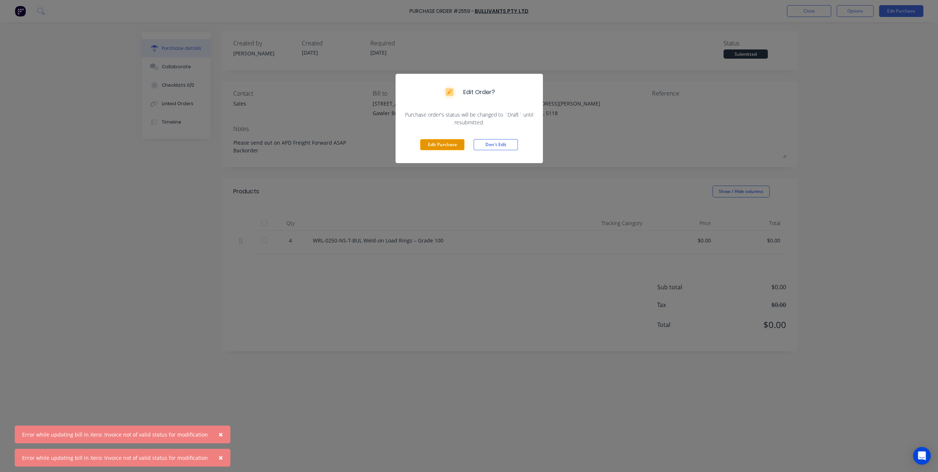
click at [438, 145] on button "Edit Purchase" at bounding box center [442, 144] width 44 height 11
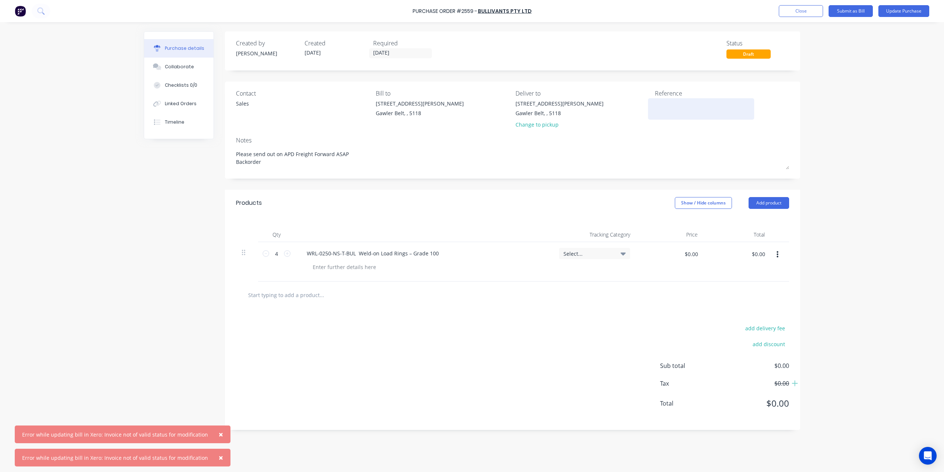
type textarea "x"
click at [667, 118] on div at bounding box center [701, 109] width 92 height 18
click at [667, 107] on textarea at bounding box center [701, 108] width 92 height 17
type textarea "401499197"
type textarea "x"
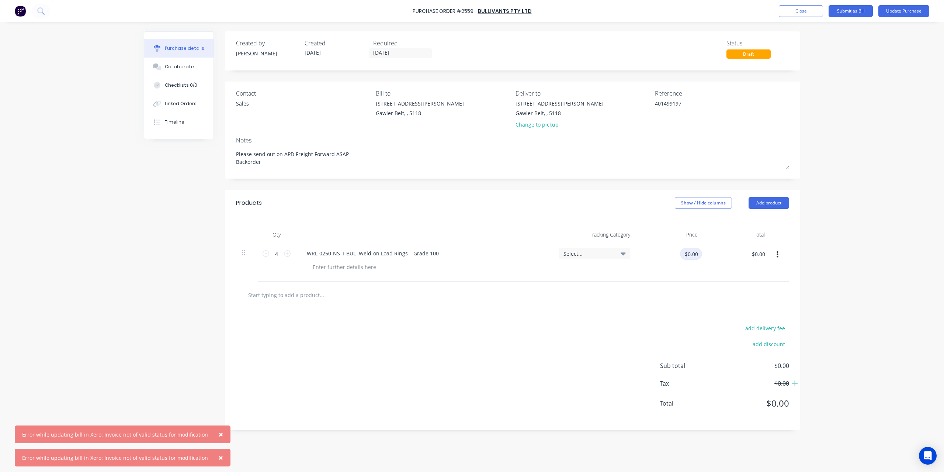
type textarea "401499197"
click at [688, 255] on input "$0.00" at bounding box center [691, 254] width 22 height 12
type input "35.49"
type textarea "x"
type input "$35.49"
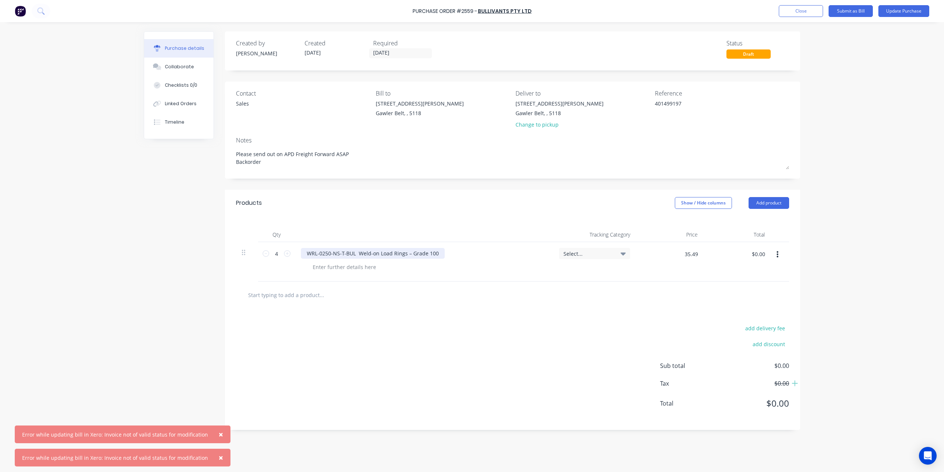
type input "$141.96"
drag, startPoint x: 439, startPoint y: 251, endPoint x: 230, endPoint y: 255, distance: 209.5
click at [230, 255] on div "Qty Tracking Category Price Total 4 4 WRL-0250-NS-T-BUL Weld-on Load Rings – Gr…" at bounding box center [512, 248] width 575 height 65
copy div "WRL-0250-NS-T-BUL Weld-on Load Rings – Grade 100"
click at [894, 10] on button "Update Purchase" at bounding box center [903, 11] width 51 height 12
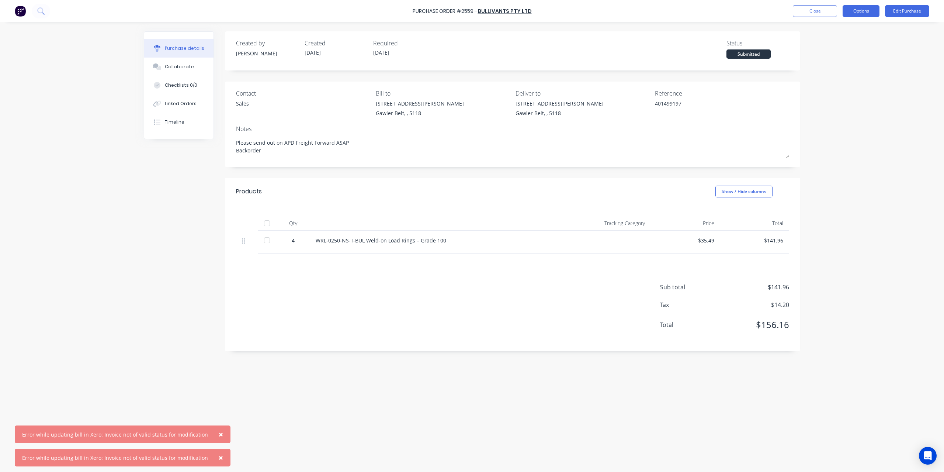
click at [873, 8] on button "Options" at bounding box center [860, 11] width 37 height 12
click at [842, 43] on div "Convert to Bill" at bounding box center [844, 44] width 57 height 11
type textarea "x"
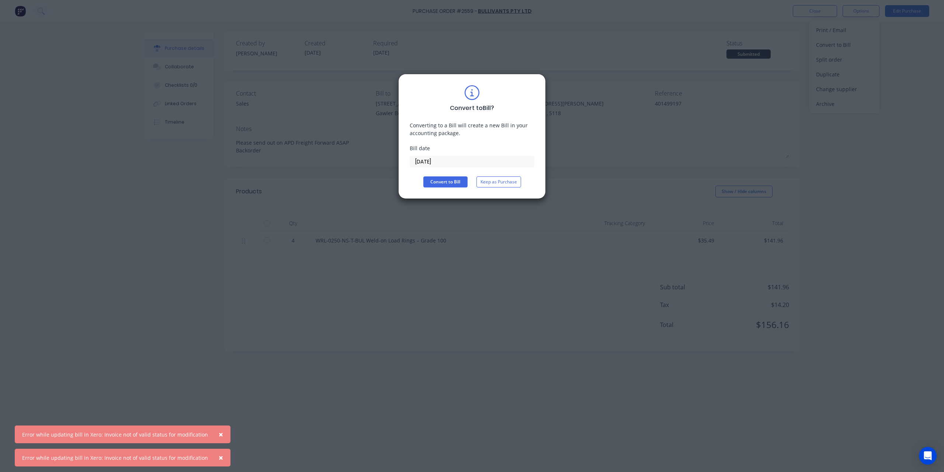
click at [451, 163] on input "[DATE]" at bounding box center [472, 161] width 124 height 11
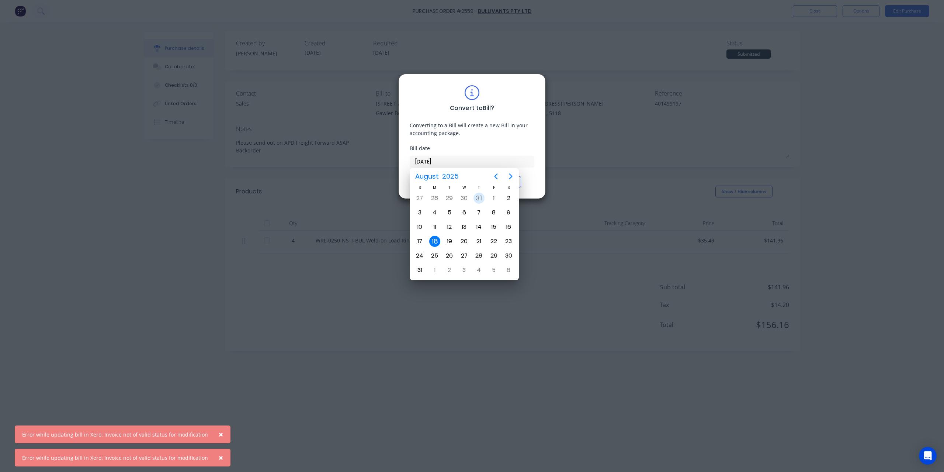
click at [479, 197] on div "31" at bounding box center [478, 197] width 11 height 11
type input "31/07/25"
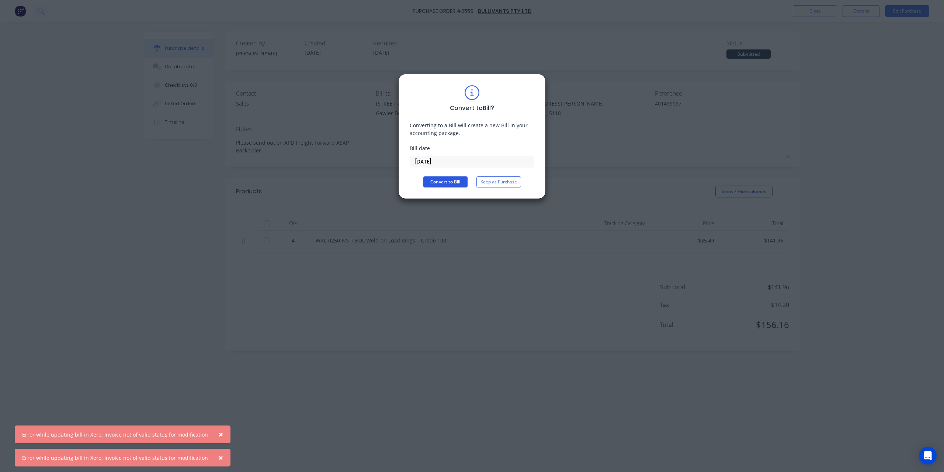
click at [437, 180] on button "Convert to Bill" at bounding box center [445, 181] width 44 height 11
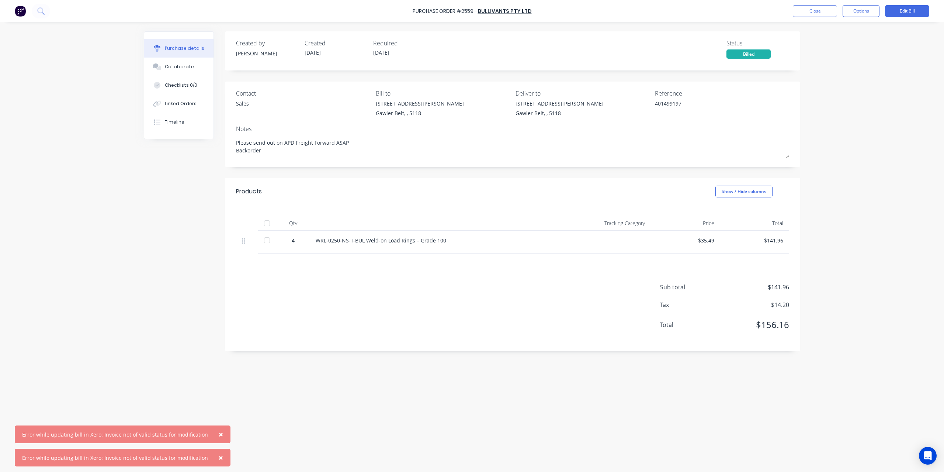
click at [219, 432] on span "×" at bounding box center [221, 434] width 4 height 10
click at [219, 459] on span "×" at bounding box center [221, 457] width 4 height 10
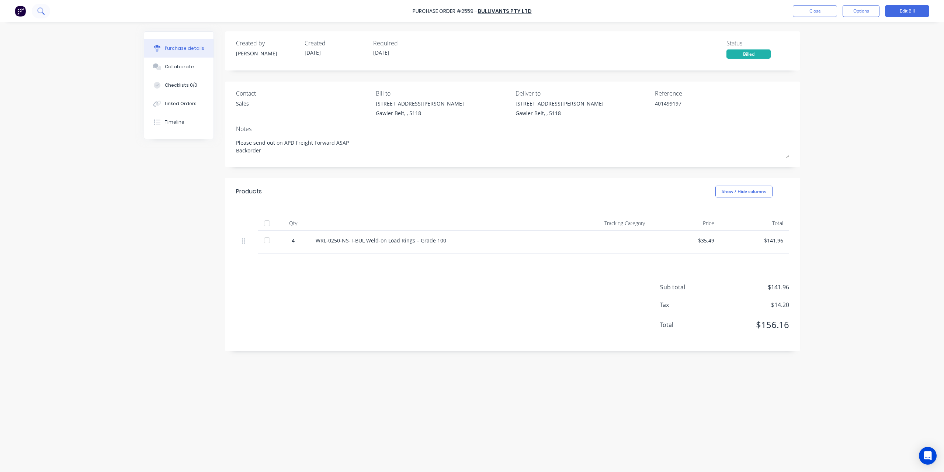
click at [46, 11] on button at bounding box center [41, 11] width 18 height 15
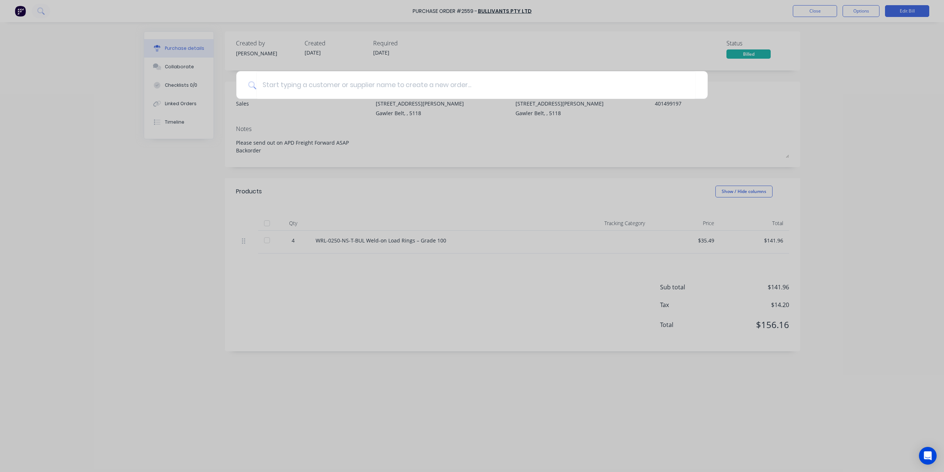
type textarea "x"
type input "2"
type textarea "x"
type input "25"
type textarea "x"
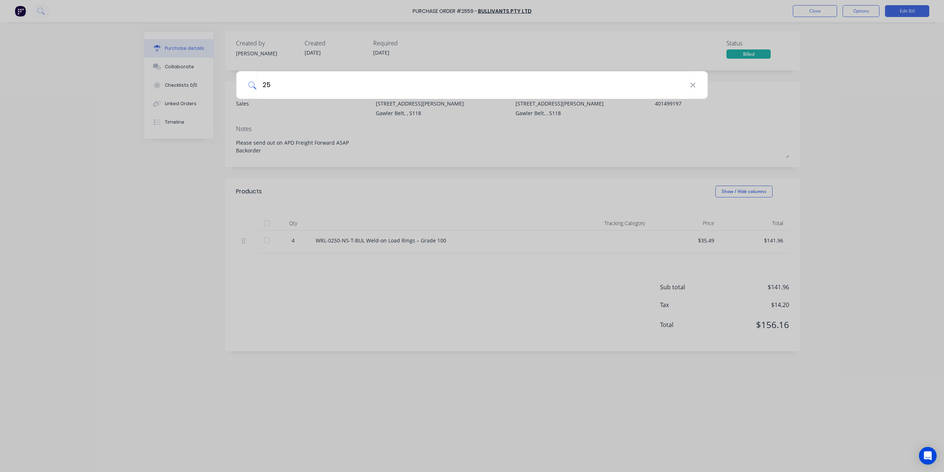
type input "254"
type textarea "x"
type input "2547"
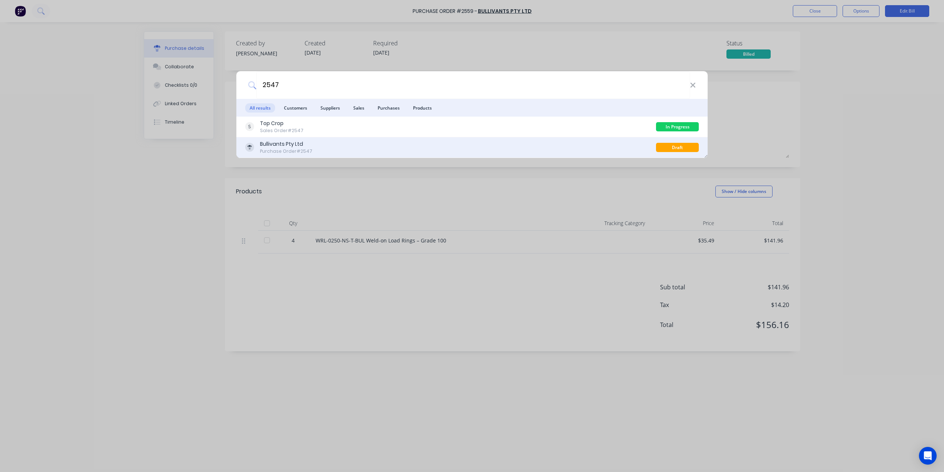
click at [301, 148] on div "Purchase Order #2547" at bounding box center [286, 151] width 52 height 7
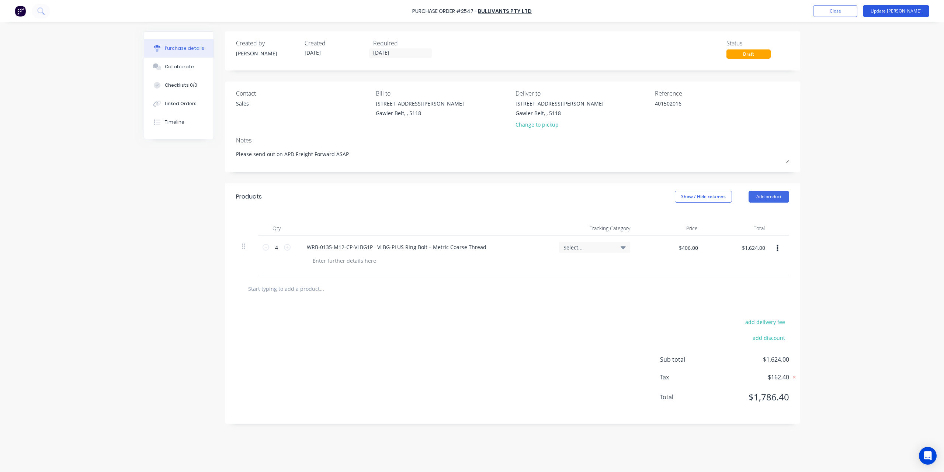
click at [913, 13] on button "Update [PERSON_NAME]" at bounding box center [896, 11] width 66 height 12
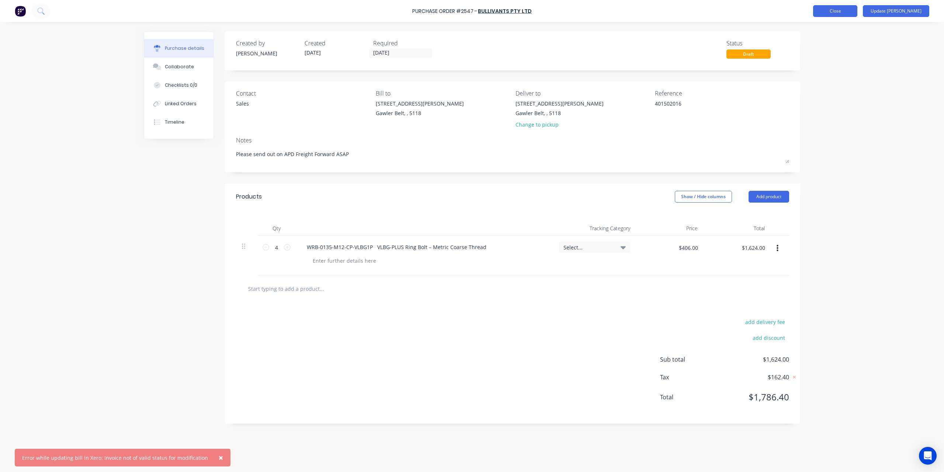
click at [857, 13] on button "Close" at bounding box center [835, 11] width 44 height 12
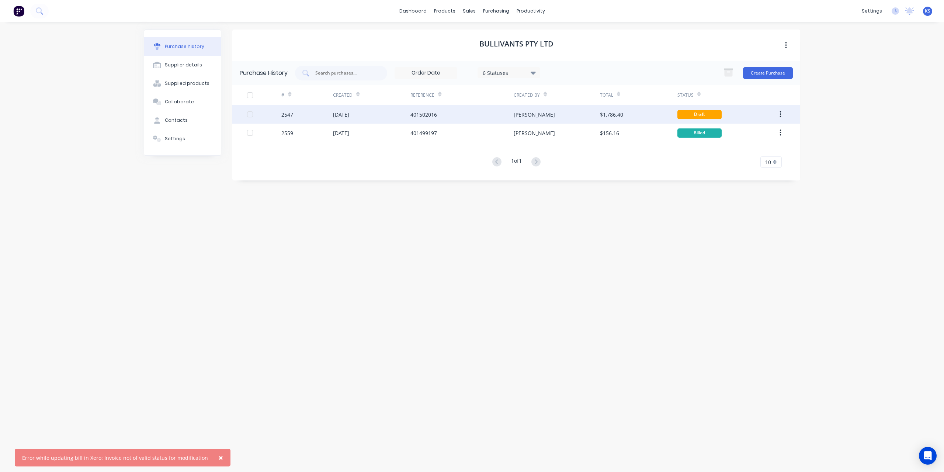
click at [535, 117] on div "[PERSON_NAME]" at bounding box center [557, 114] width 86 height 18
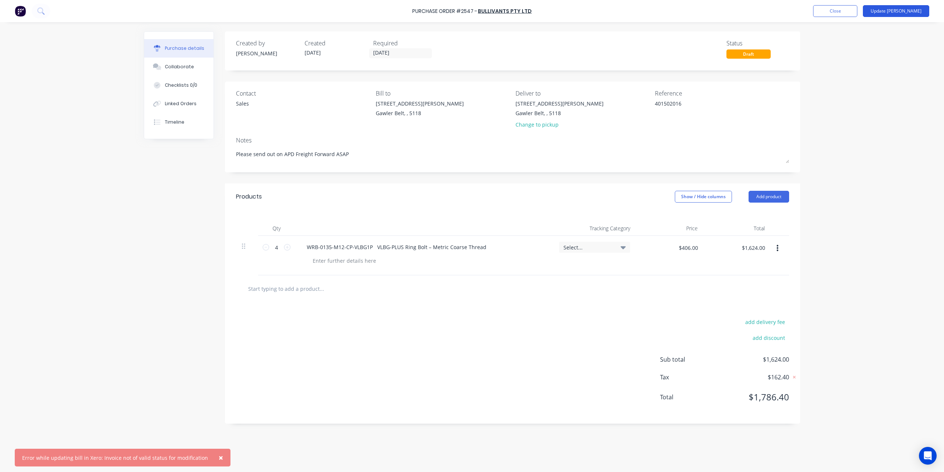
click at [920, 9] on button "Update [PERSON_NAME]" at bounding box center [896, 11] width 66 height 12
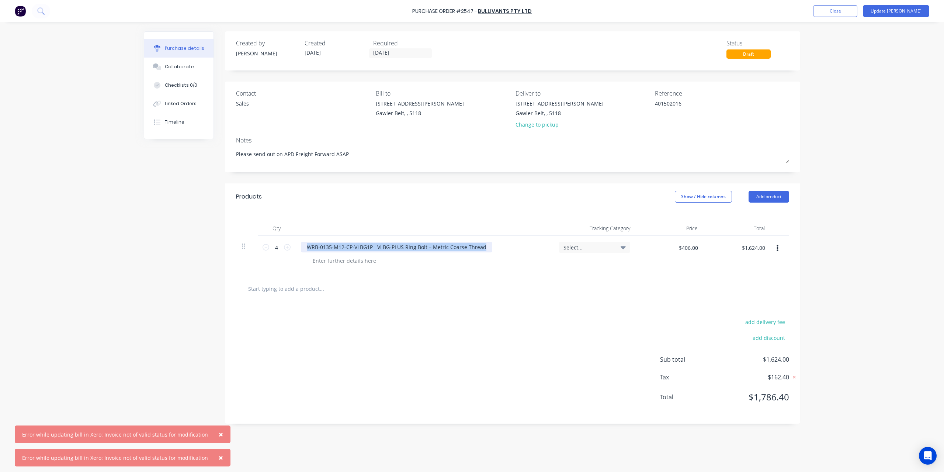
drag, startPoint x: 307, startPoint y: 247, endPoint x: 498, endPoint y: 244, distance: 191.7
click at [498, 244] on div "WRB-0135-M12-CP-VLBG1P VLBG-PLUS Ring Bolt – Metric Coarse Thread" at bounding box center [424, 246] width 246 height 11
copy div "WRB-0135-M12-CP-VLBG1P VLBG-PLUS Ring Bolt – Metric Coarse Thread"
click at [91, 124] on div "× Error while updating bill in Xero: Invoice not of valid status for modificati…" at bounding box center [472, 236] width 944 height 472
click at [210, 96] on button "Linked Orders" at bounding box center [178, 103] width 69 height 18
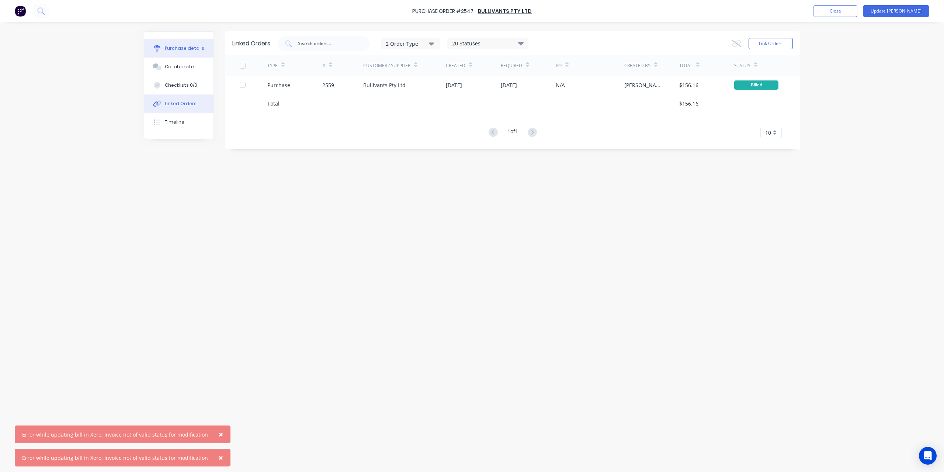
click at [201, 53] on button "Purchase details" at bounding box center [178, 48] width 69 height 18
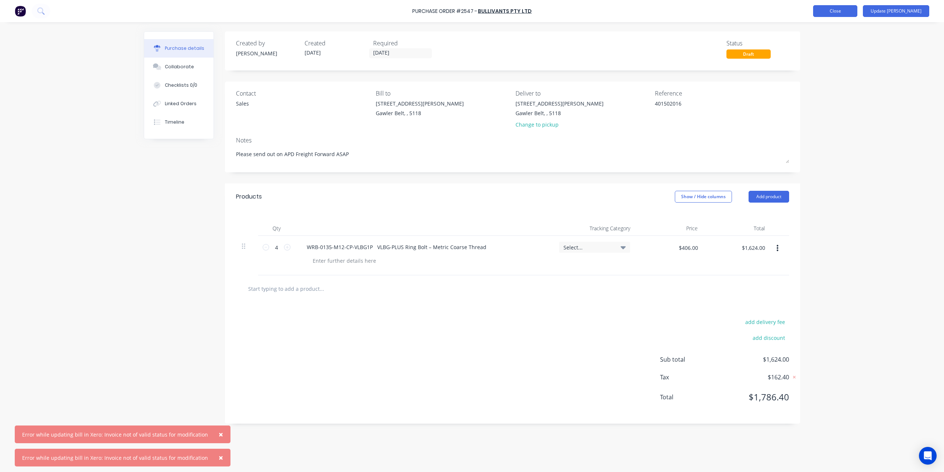
click at [857, 15] on button "Close" at bounding box center [835, 11] width 44 height 12
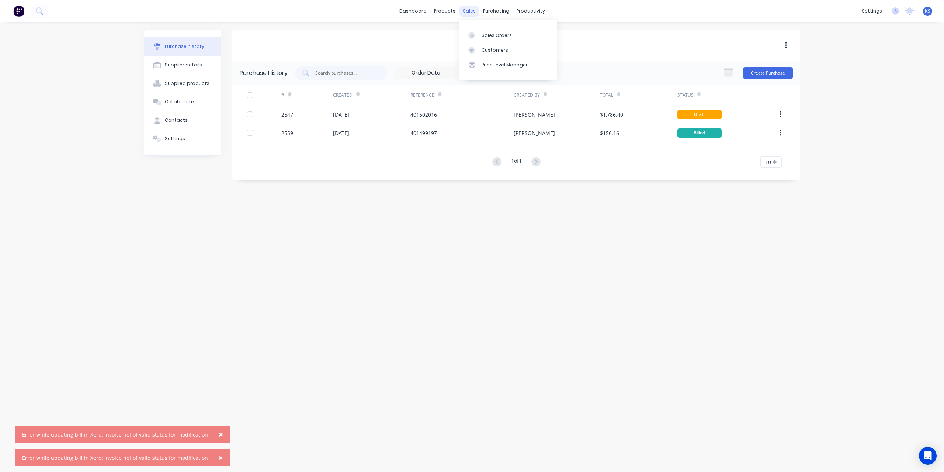
click at [473, 14] on div "sales" at bounding box center [469, 11] width 20 height 11
click at [501, 17] on div "dashboard products sales purchasing productivity dashboard products Product Cat…" at bounding box center [472, 11] width 944 height 22
click at [499, 12] on div "purchasing" at bounding box center [496, 11] width 34 height 11
click at [508, 29] on link "Purchase Orders" at bounding box center [527, 35] width 98 height 15
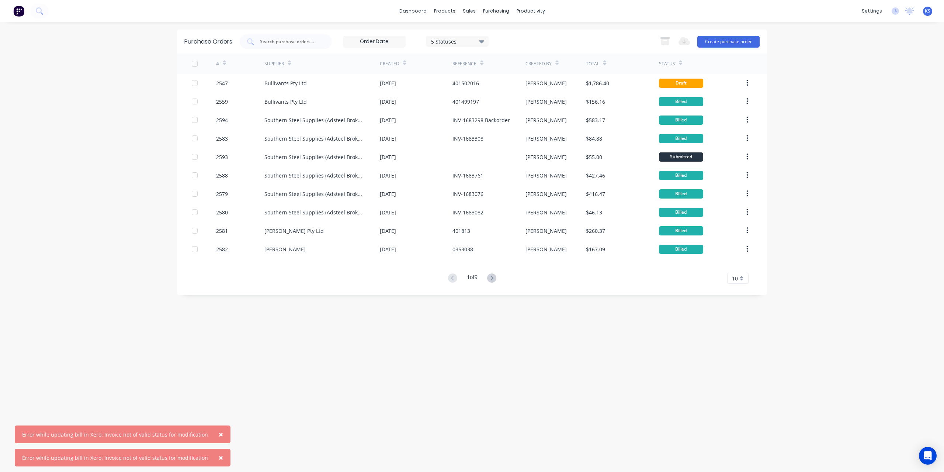
click at [679, 65] on icon at bounding box center [680, 64] width 3 height 2
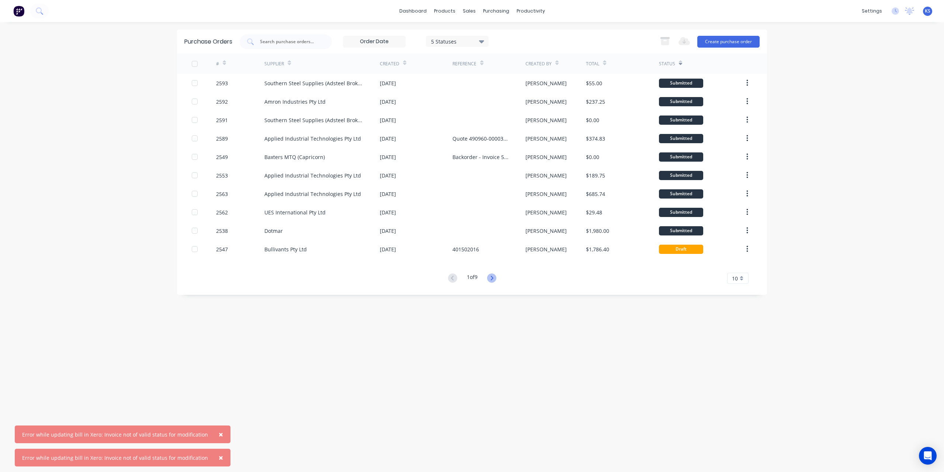
click at [494, 280] on icon at bounding box center [491, 277] width 9 height 9
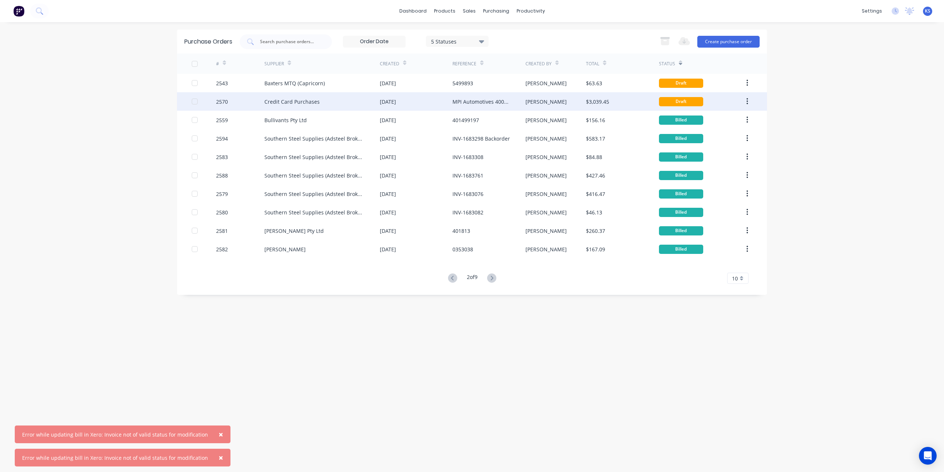
click at [750, 103] on button "button" at bounding box center [746, 101] width 17 height 13
click at [723, 118] on div "Archive" at bounding box center [720, 120] width 57 height 11
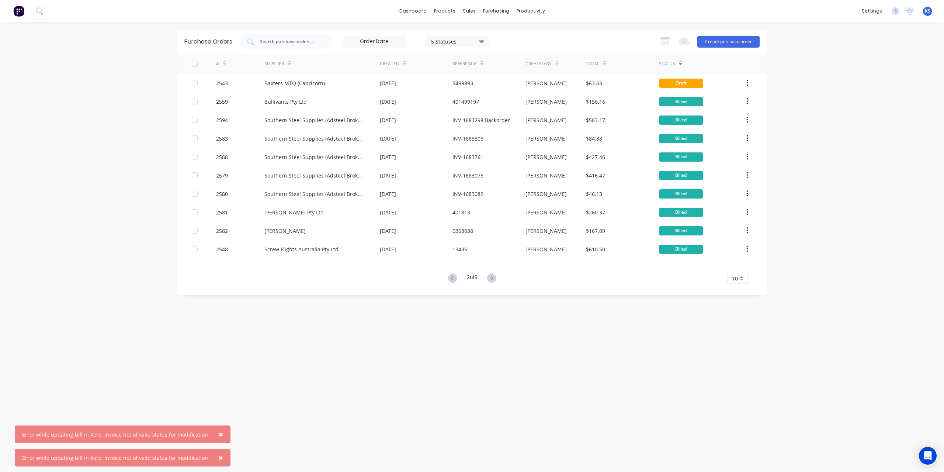
click at [748, 82] on icon "button" at bounding box center [747, 83] width 2 height 8
click at [821, 76] on div "× Error while updating bill in Xero: Invoice not of valid status for modificati…" at bounding box center [472, 236] width 944 height 472
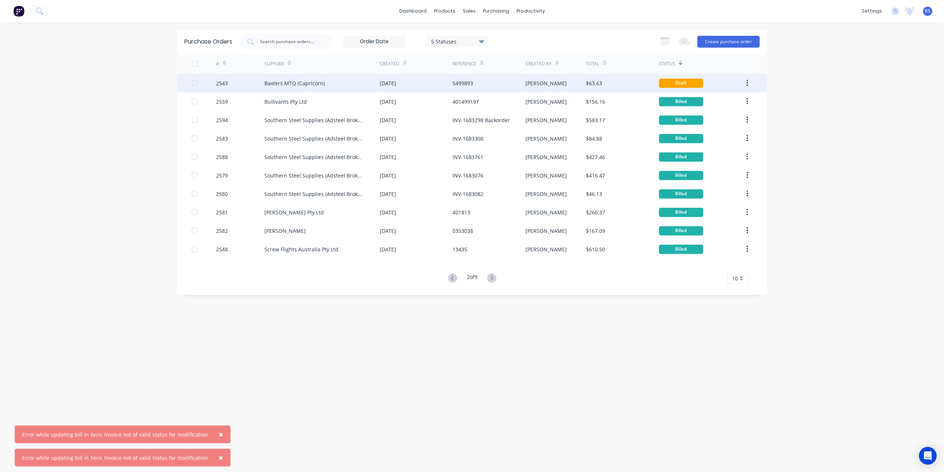
click at [287, 84] on div "Baxters MTQ (Capricorn)" at bounding box center [294, 83] width 60 height 8
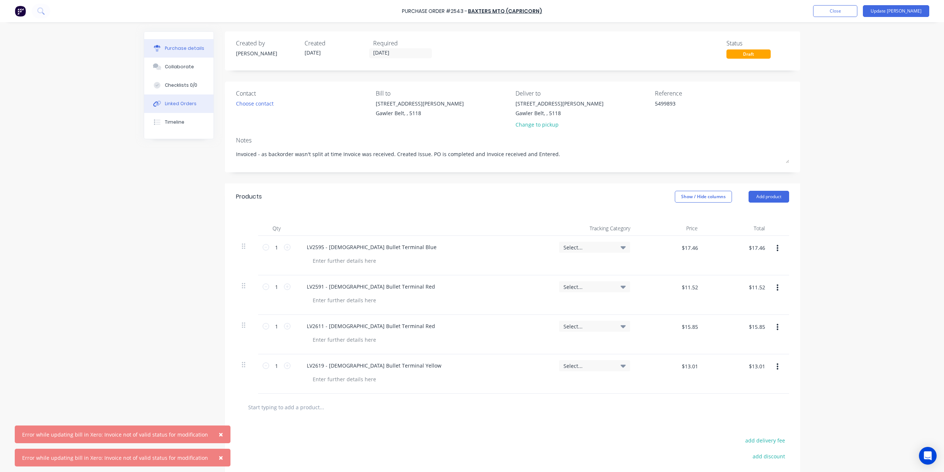
type textarea "x"
click at [175, 105] on div "Linked Orders" at bounding box center [181, 103] width 32 height 7
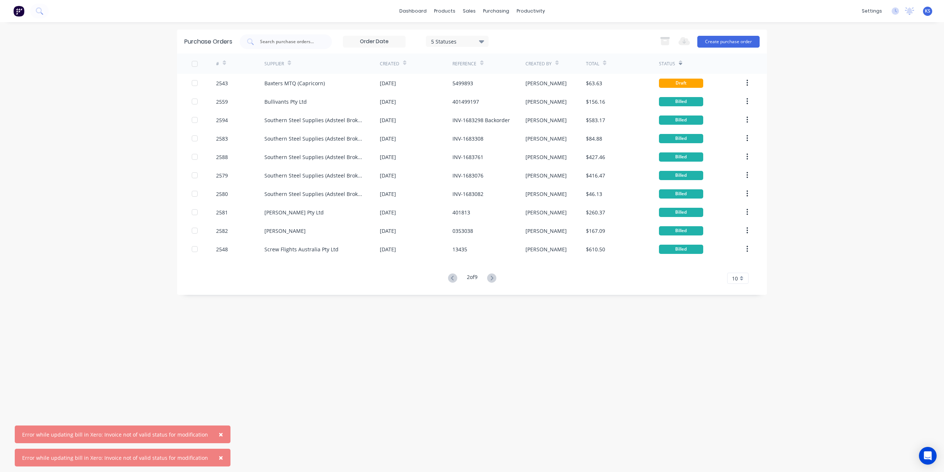
click at [211, 434] on button "×" at bounding box center [220, 434] width 19 height 18
click at [219, 459] on span "×" at bounding box center [221, 457] width 4 height 10
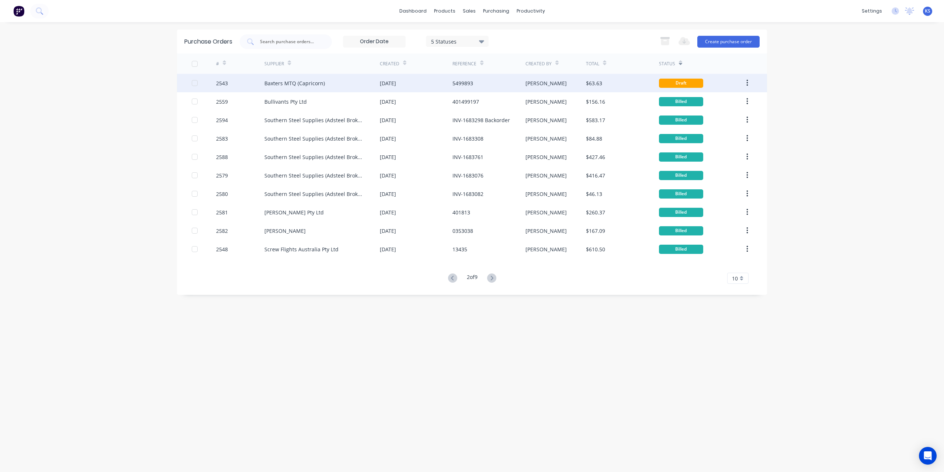
click at [748, 80] on button "button" at bounding box center [746, 82] width 17 height 13
click at [707, 104] on div "Archive" at bounding box center [720, 102] width 57 height 11
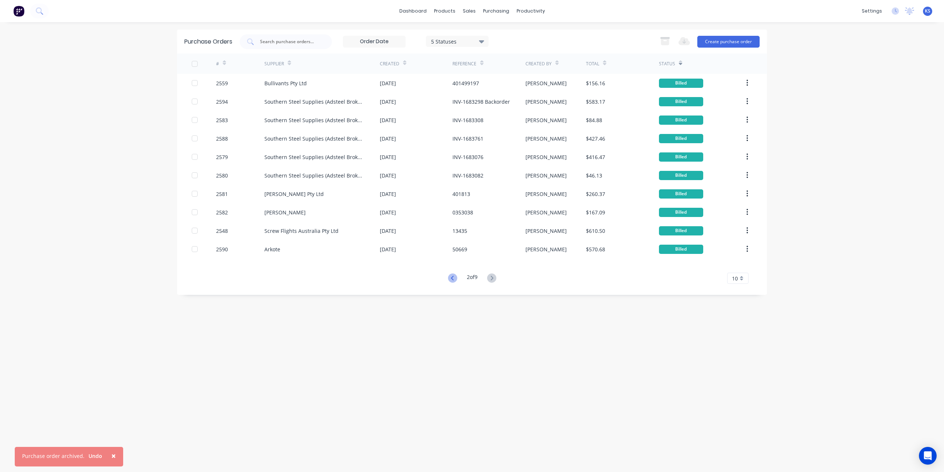
click at [453, 278] on icon at bounding box center [452, 277] width 9 height 9
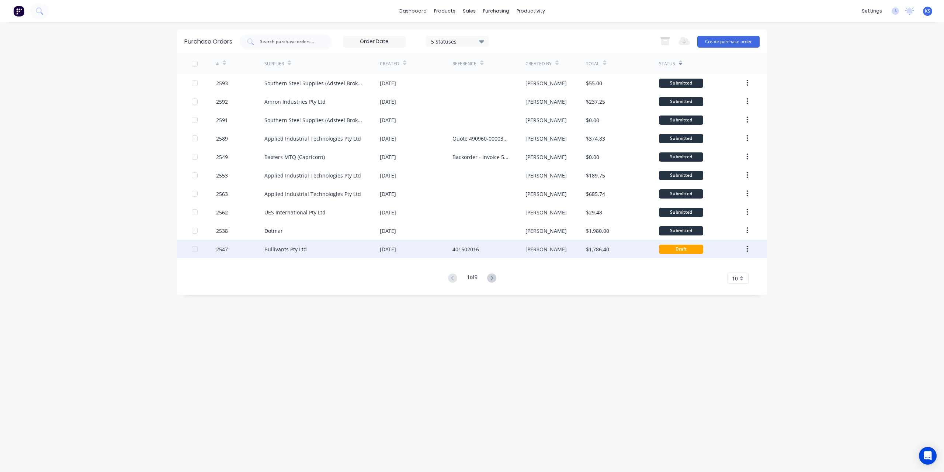
click at [749, 248] on button "button" at bounding box center [746, 248] width 17 height 13
click at [704, 268] on div "Archive" at bounding box center [720, 268] width 57 height 11
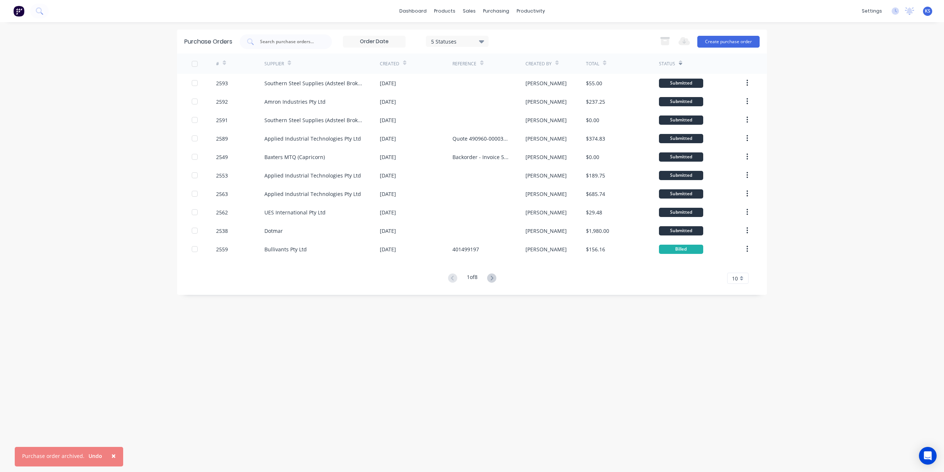
click at [482, 39] on icon at bounding box center [481, 41] width 5 height 8
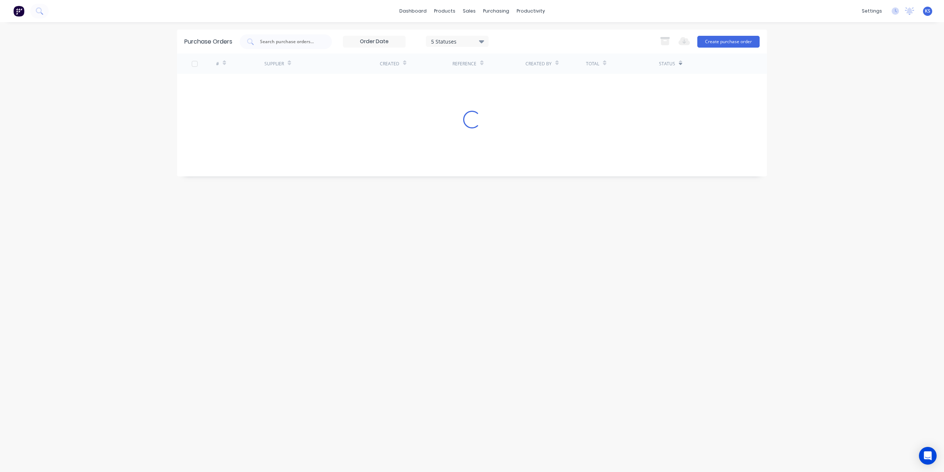
click at [491, 353] on div "Purchase Orders 5 Statuses 5 Statuses Export to Excel (XLSX) Create purchase or…" at bounding box center [472, 246] width 590 height 435
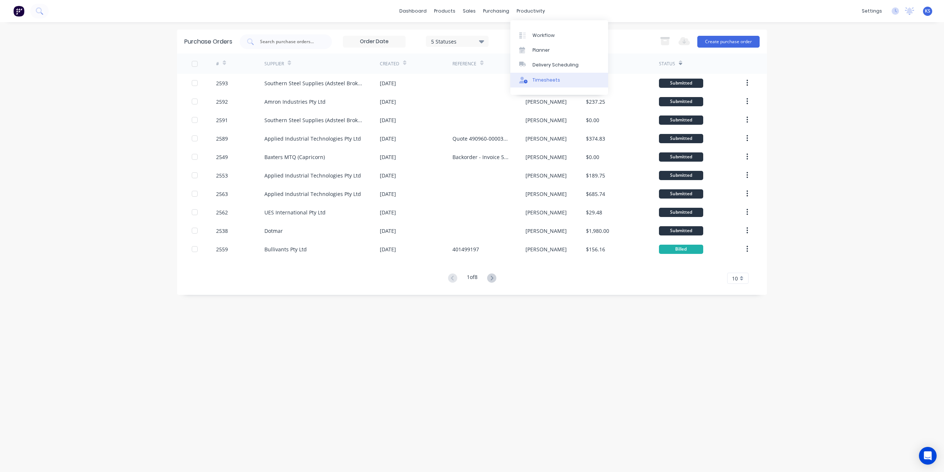
click at [545, 79] on div "Timesheets" at bounding box center [546, 80] width 28 height 7
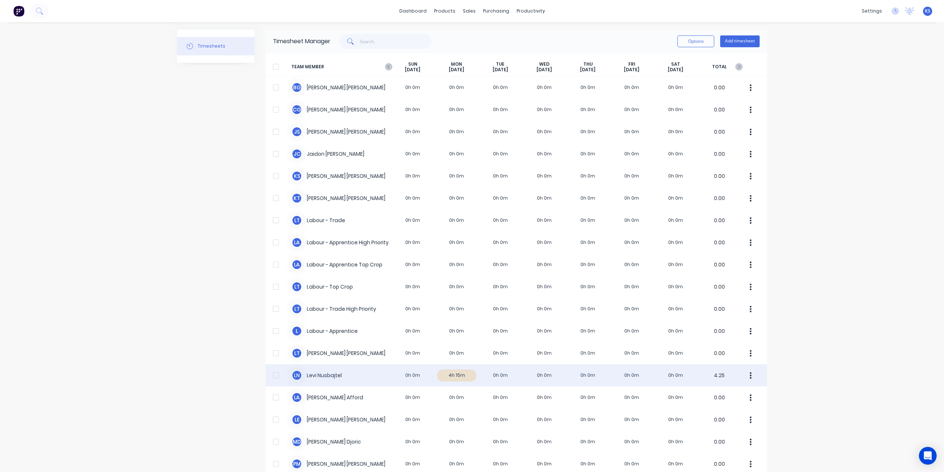
click at [323, 375] on div "L N Levi Nusbajtel 0h 0m 4h 15m 0h 0m 0h 0m 0h 0m 0h 0m 0h 0m 4.25" at bounding box center [515, 375] width 501 height 22
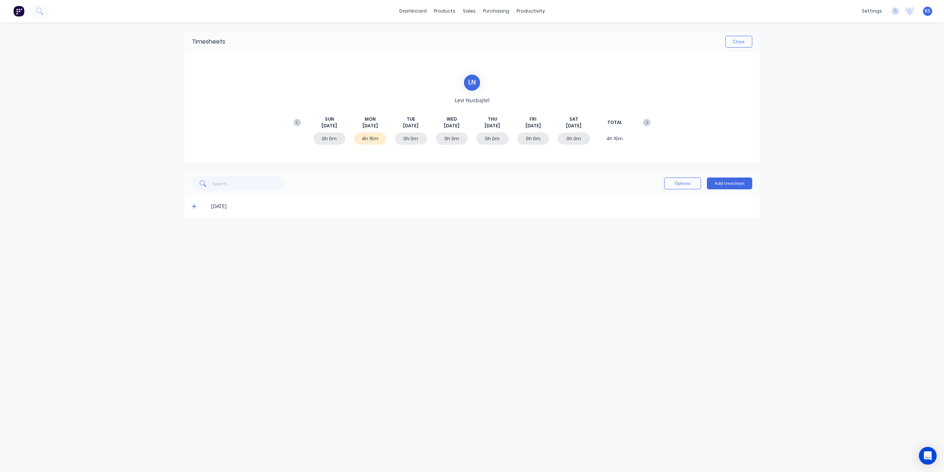
click at [195, 204] on icon at bounding box center [194, 206] width 5 height 5
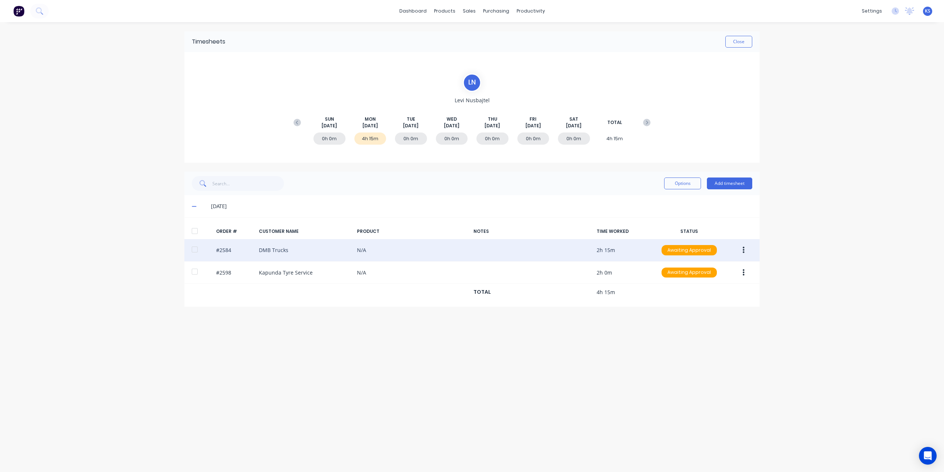
click at [741, 250] on button "button" at bounding box center [743, 249] width 17 height 13
click at [699, 299] on div "Edit" at bounding box center [717, 298] width 57 height 11
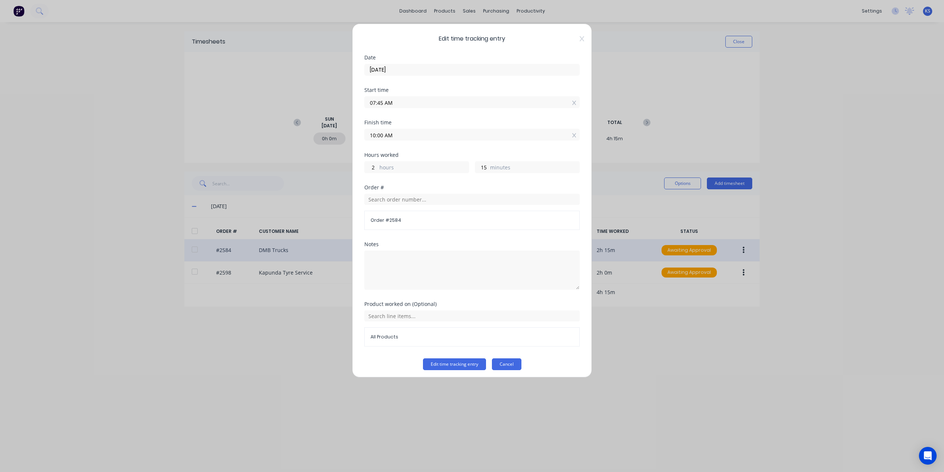
click at [500, 362] on button "Cancel" at bounding box center [506, 364] width 29 height 12
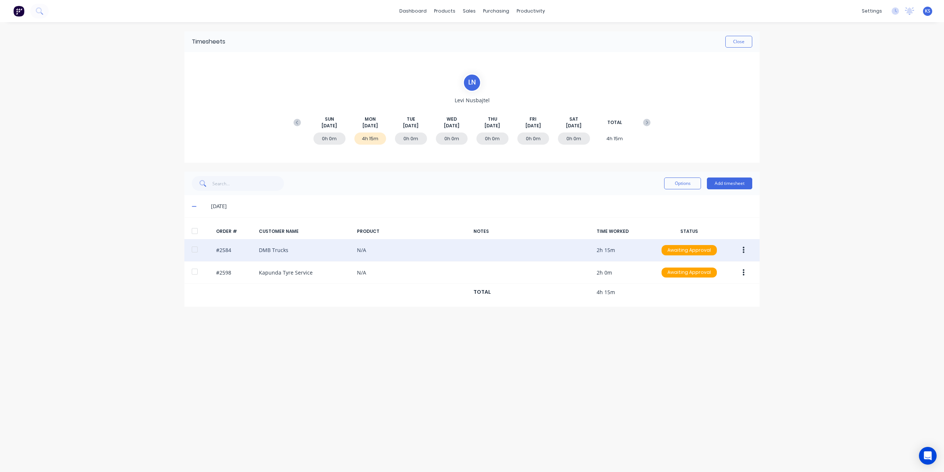
click at [746, 250] on button "button" at bounding box center [743, 249] width 17 height 13
click at [711, 267] on div "Approve" at bounding box center [717, 269] width 57 height 11
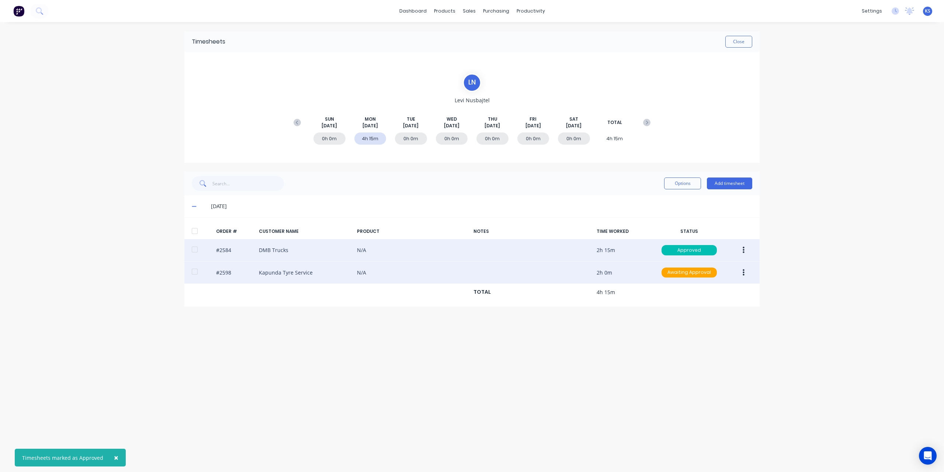
click at [745, 271] on button "button" at bounding box center [743, 272] width 17 height 13
click at [732, 291] on div "Approve" at bounding box center [717, 291] width 57 height 11
click at [279, 250] on div "#2584 DMB Trucks N/A 2h 15m Approved" at bounding box center [471, 250] width 575 height 22
click at [226, 250] on div "#2584 DMB Trucks N/A 2h 15m Approved" at bounding box center [471, 250] width 575 height 22
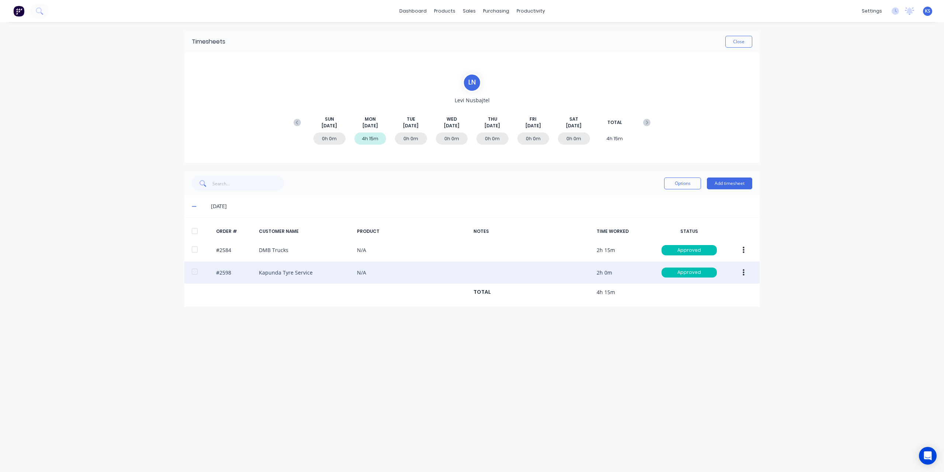
click at [40, 19] on div "dashboard products sales purchasing productivity dashboard products Product Cat…" at bounding box center [472, 11] width 944 height 22
click at [40, 11] on icon at bounding box center [39, 10] width 7 height 7
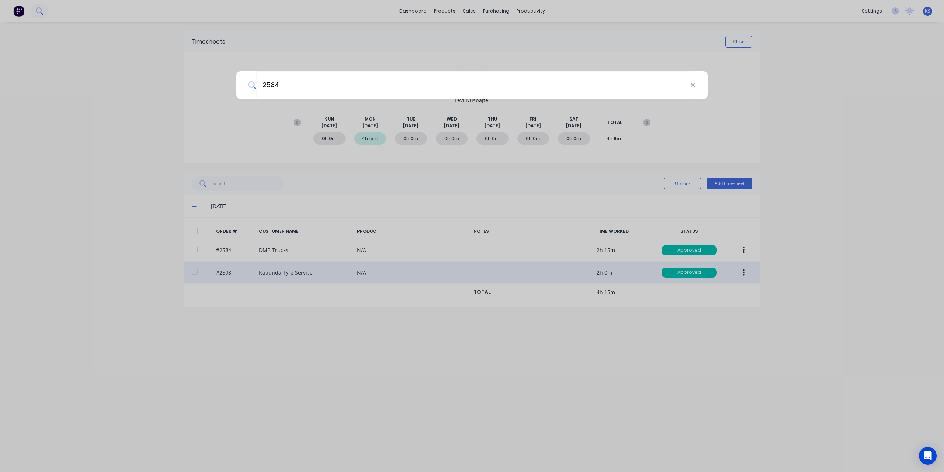
type input "2584"
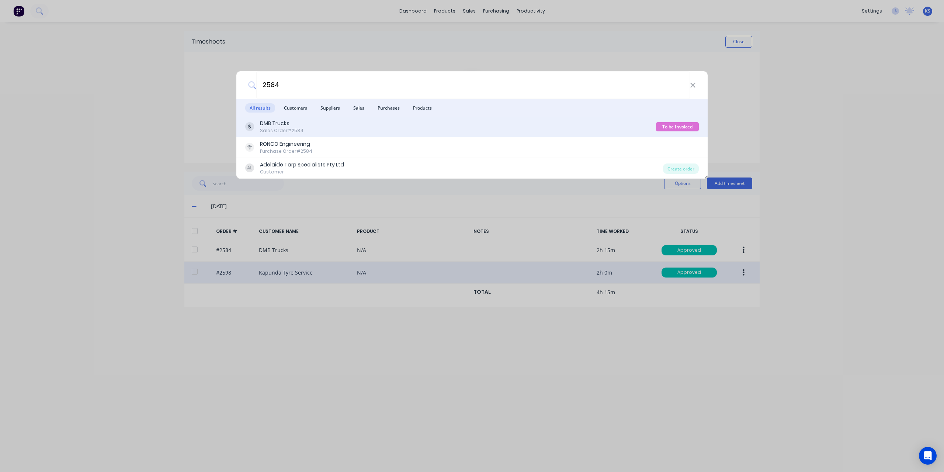
click at [270, 131] on div "Sales Order #2584" at bounding box center [282, 130] width 44 height 7
